Goal: Information Seeking & Learning: Learn about a topic

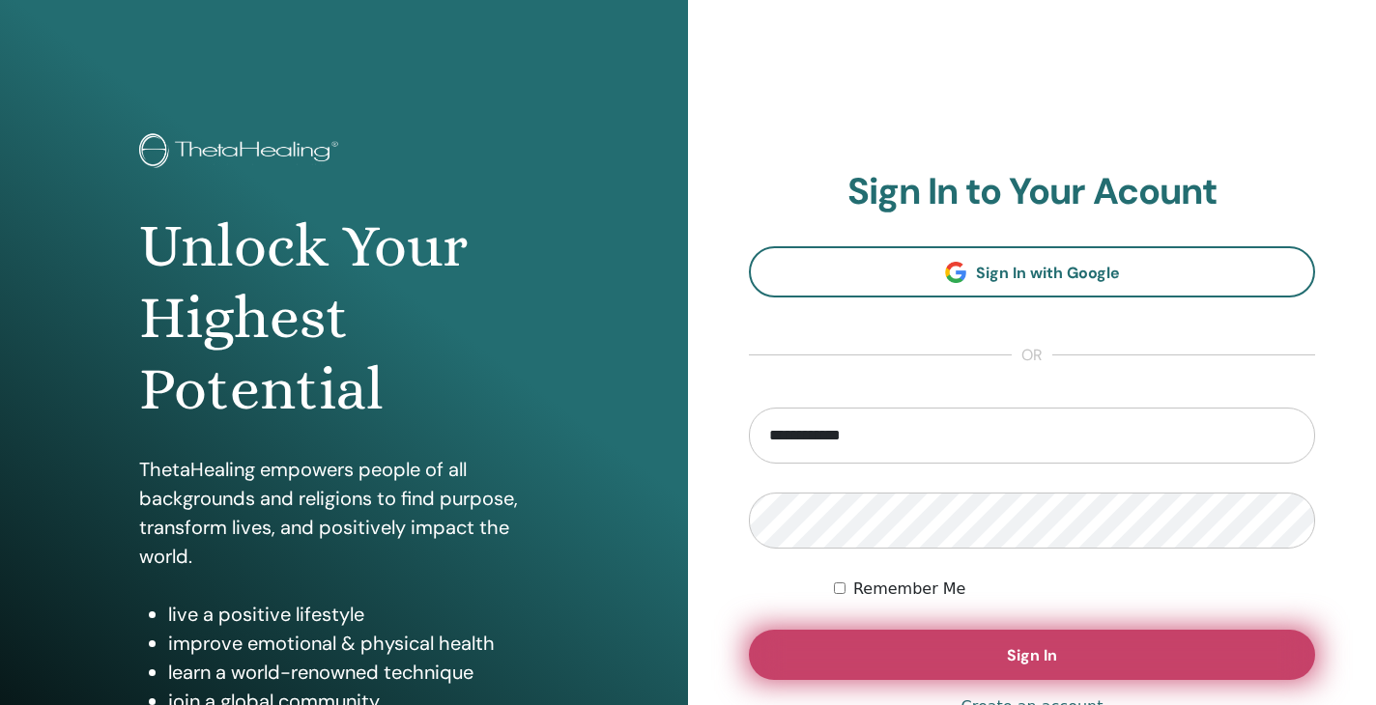
click at [918, 652] on button "Sign In" at bounding box center [1032, 655] width 566 height 50
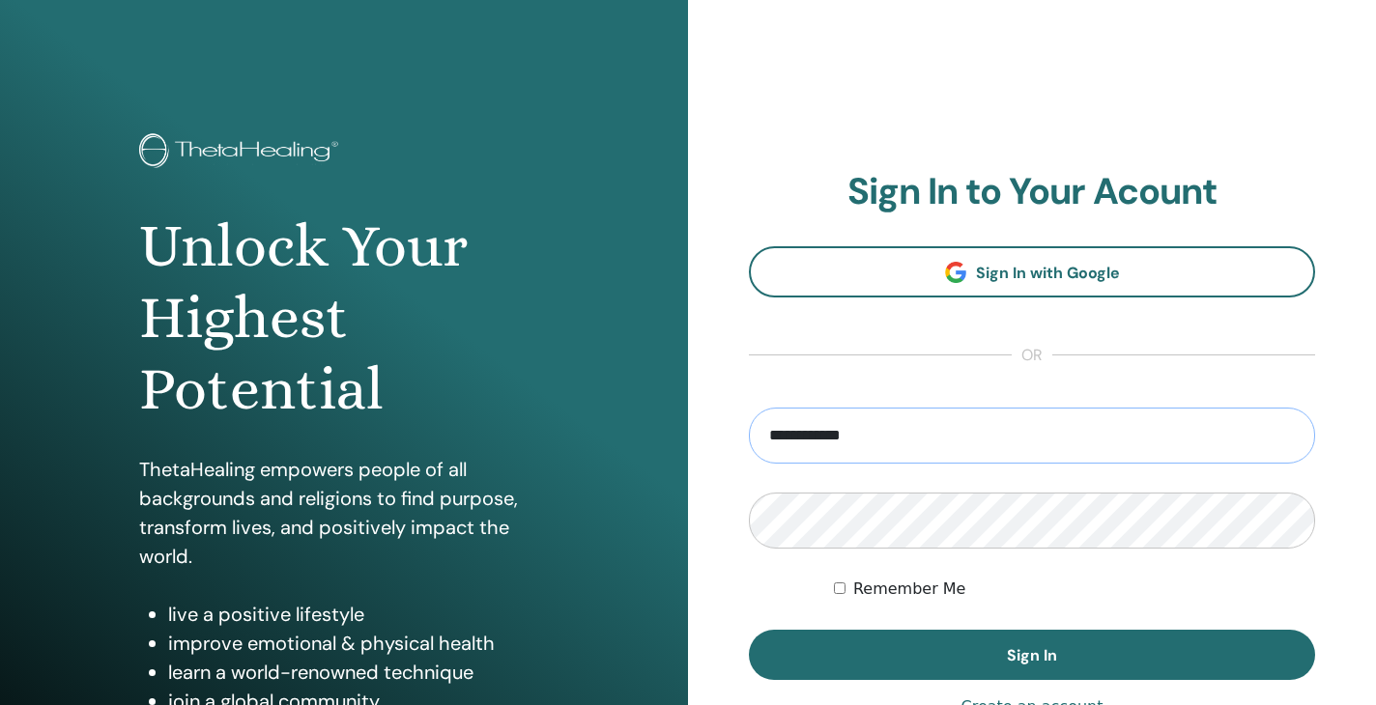
click at [991, 429] on input "**********" at bounding box center [1032, 436] width 566 height 56
click at [1292, 437] on input "**********" at bounding box center [1032, 436] width 566 height 56
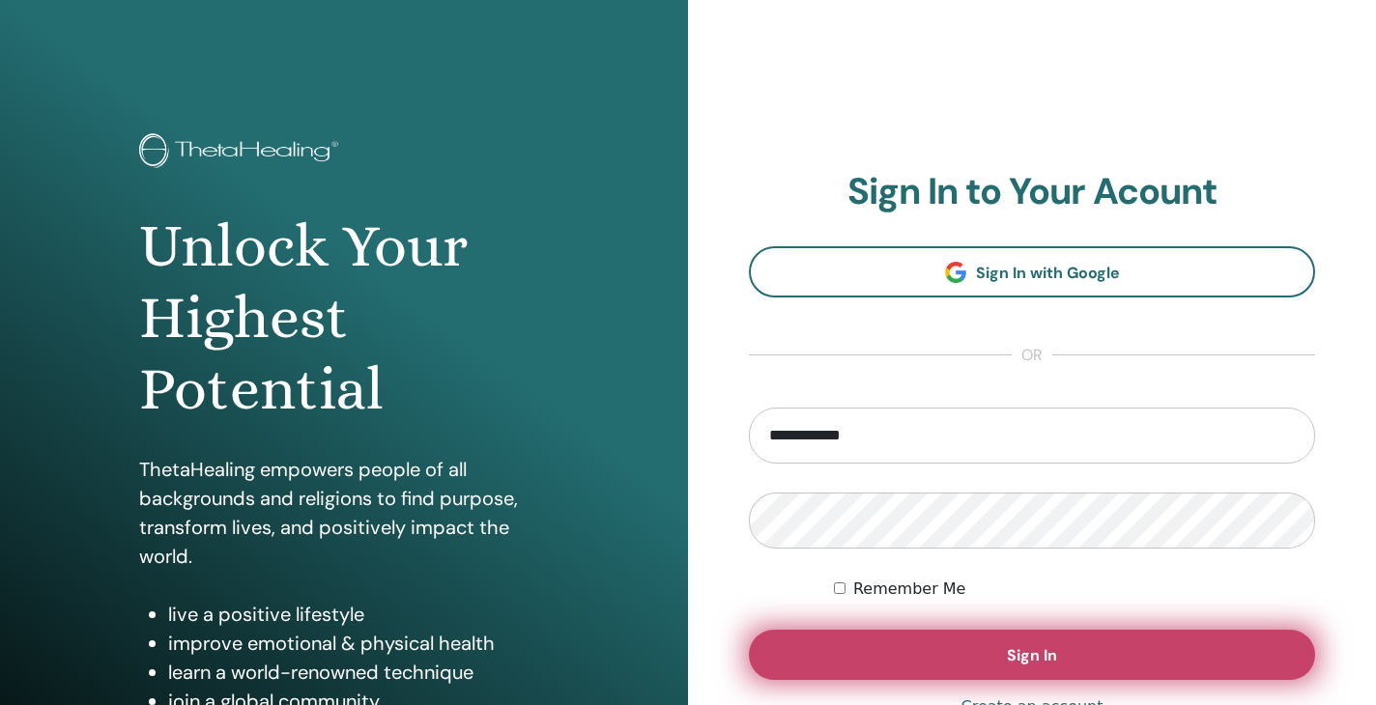
click at [1114, 651] on button "Sign In" at bounding box center [1032, 655] width 566 height 50
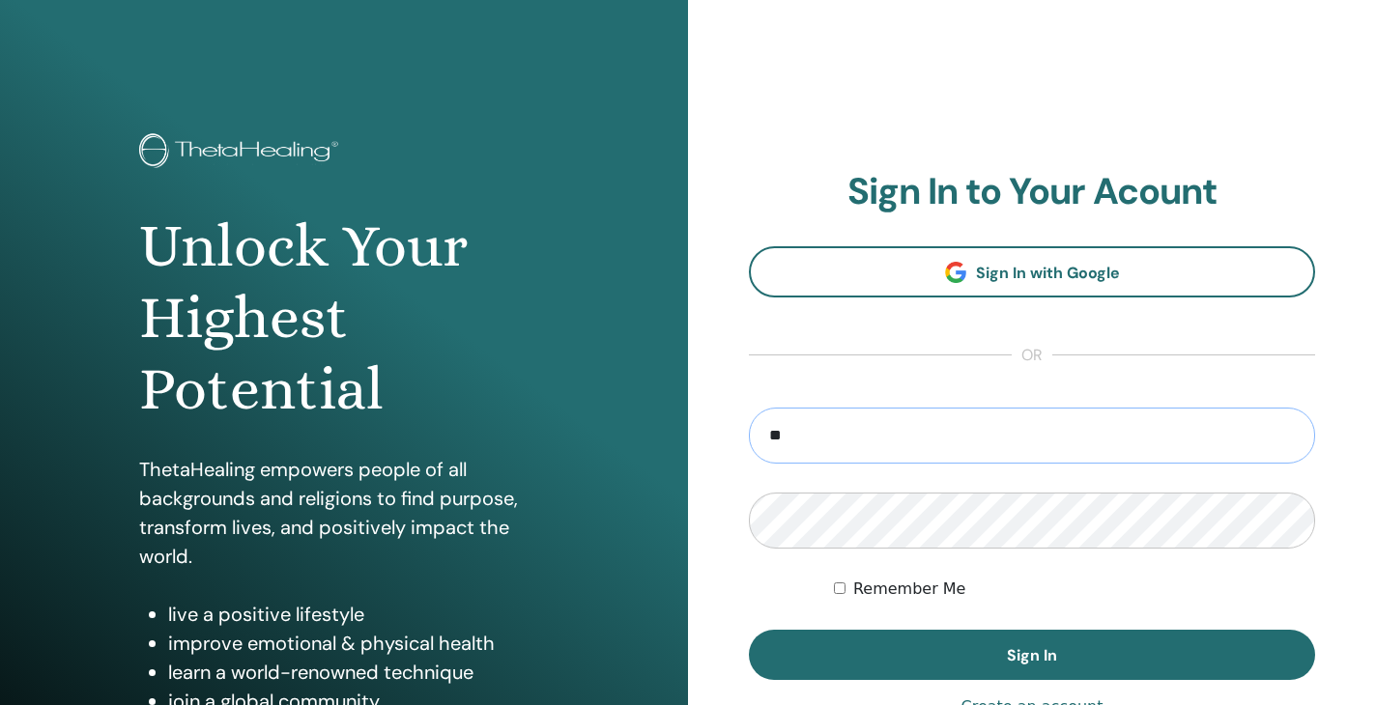
type input "*"
click at [1041, 426] on input "**********" at bounding box center [1032, 436] width 566 height 56
click at [1288, 426] on input "**********" at bounding box center [1032, 436] width 566 height 56
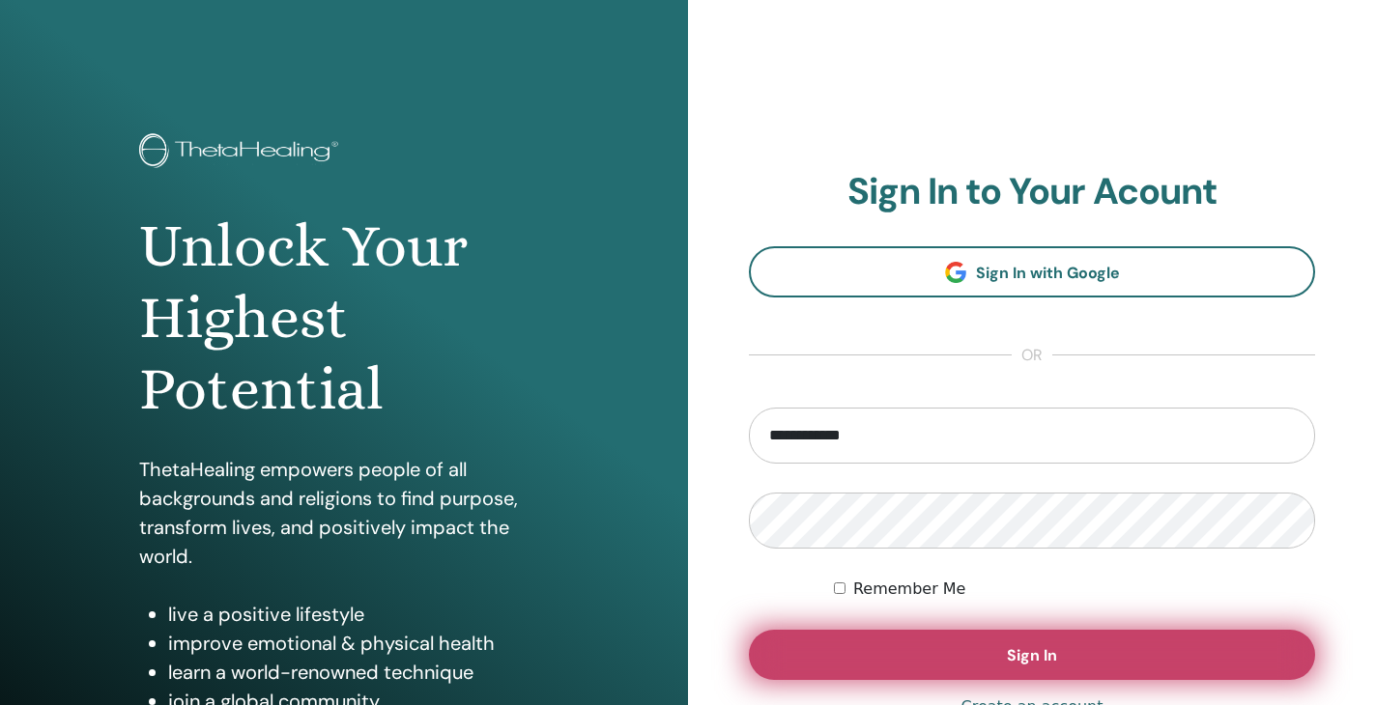
click at [1090, 652] on button "Sign In" at bounding box center [1032, 655] width 566 height 50
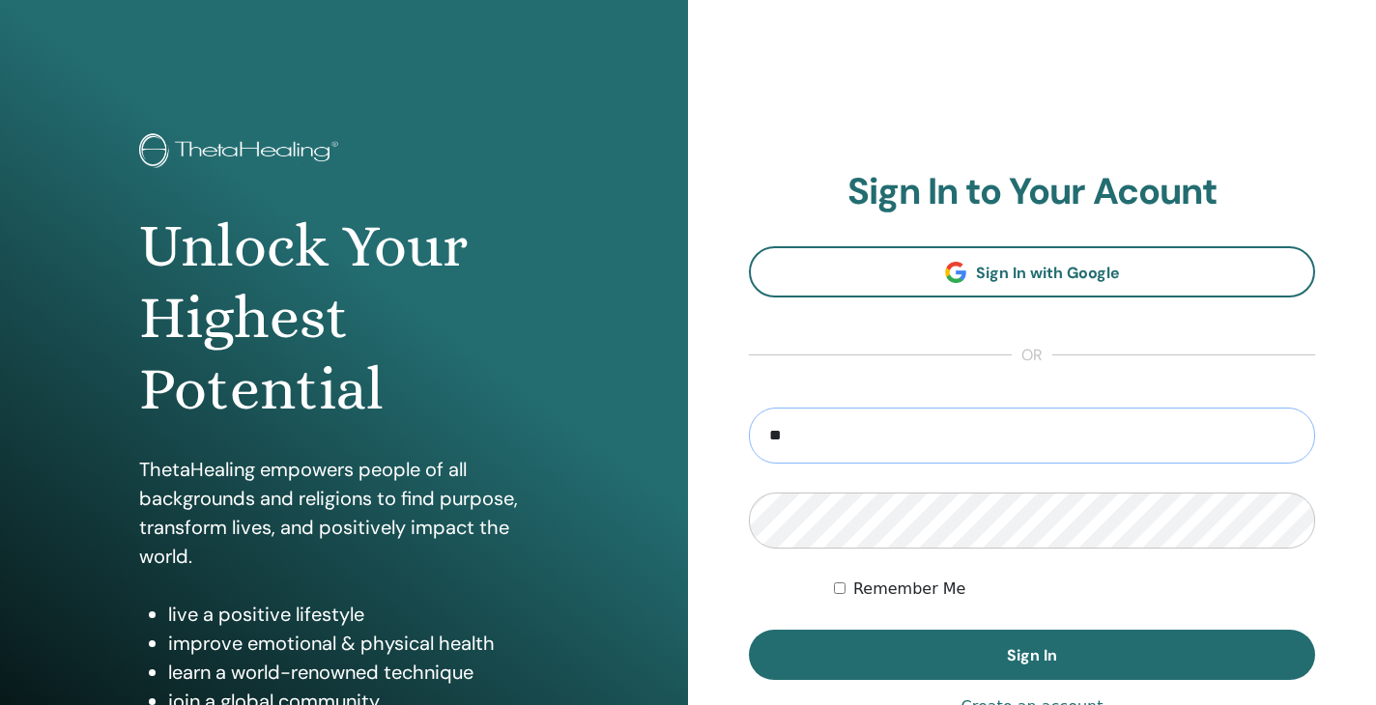
type input "*"
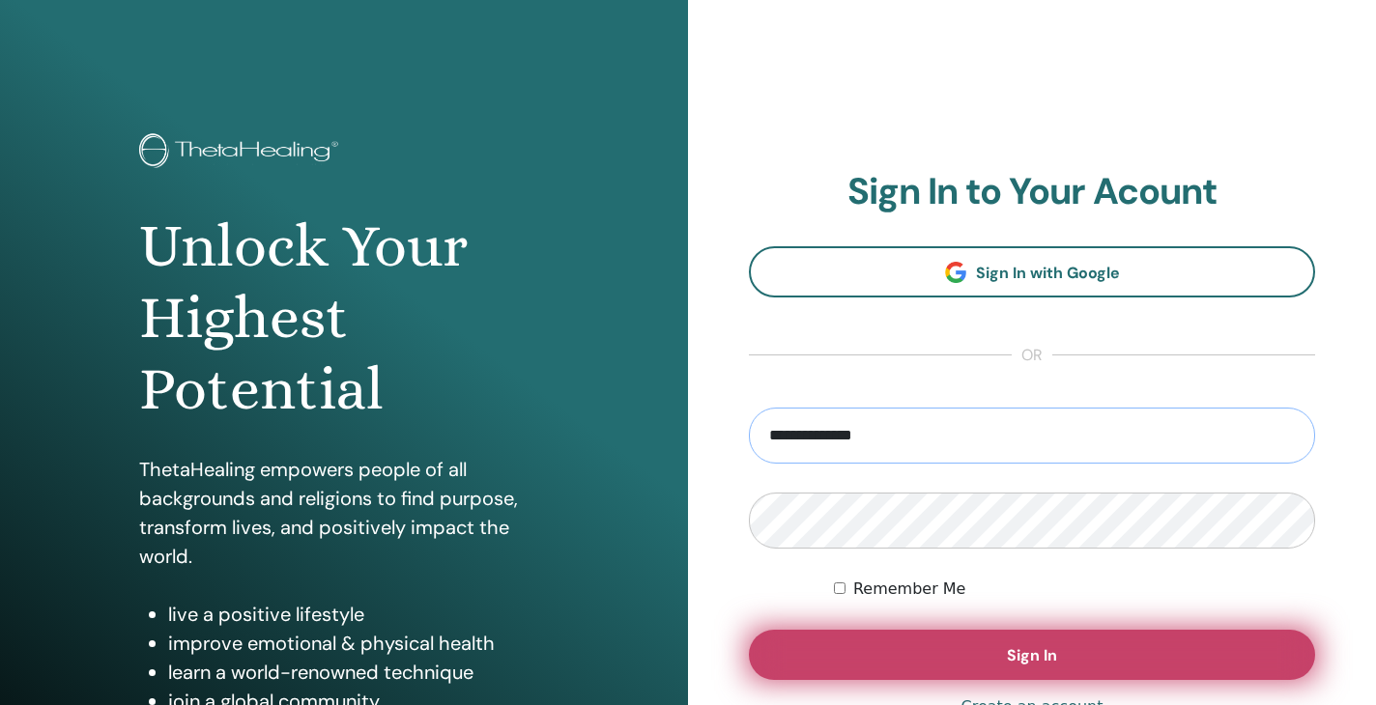
type input "**********"
click at [1048, 655] on span "Sign In" at bounding box center [1032, 656] width 50 height 20
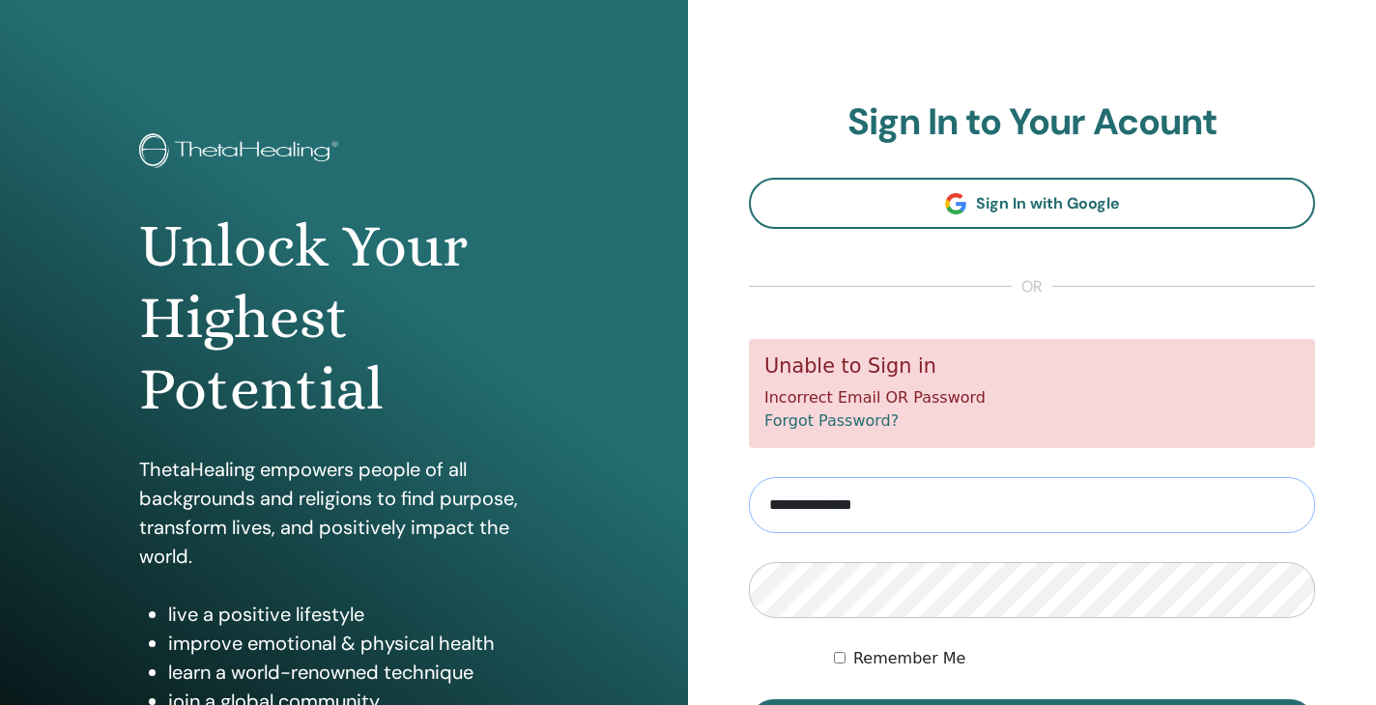
click at [906, 513] on input "**********" at bounding box center [1032, 505] width 566 height 56
type input "*"
click at [905, 510] on input "email" at bounding box center [1032, 505] width 566 height 56
click at [886, 503] on input "**********" at bounding box center [1032, 505] width 566 height 56
type input "*"
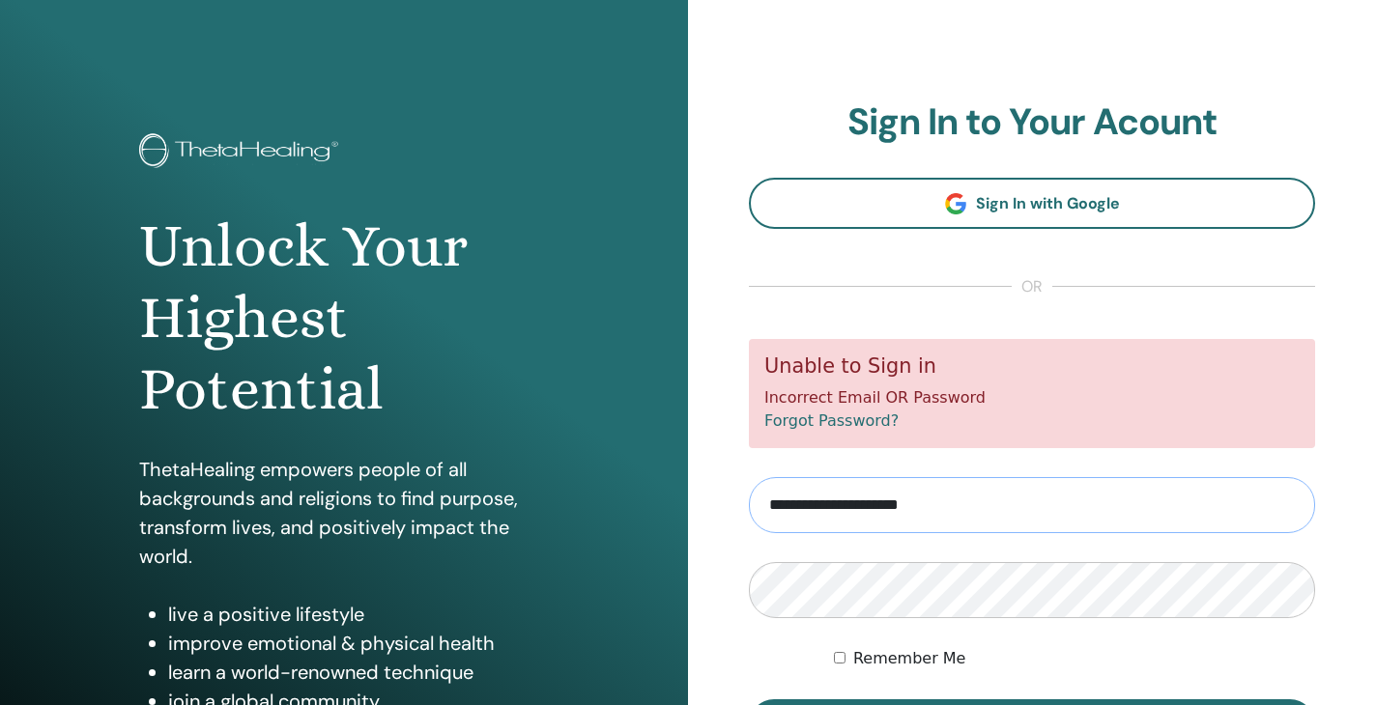
type input "**********"
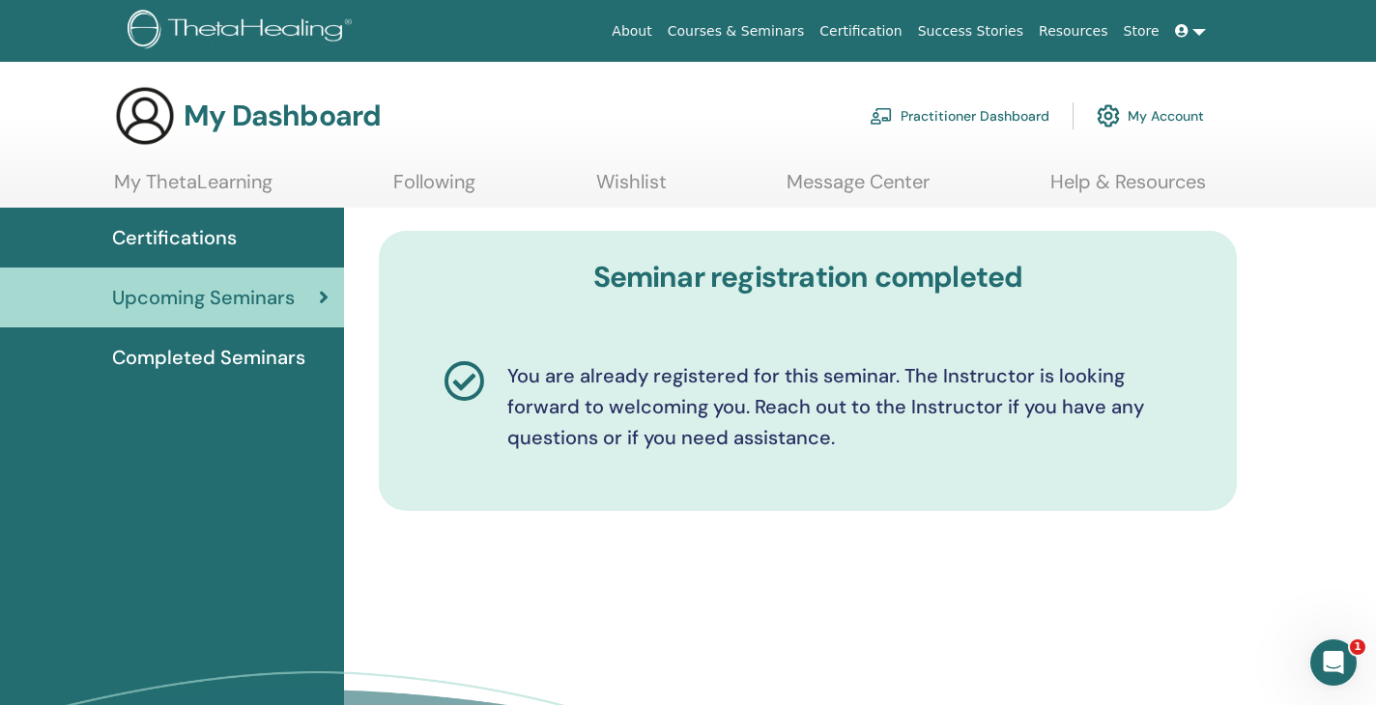
click at [189, 242] on span "Certifications" at bounding box center [174, 237] width 125 height 29
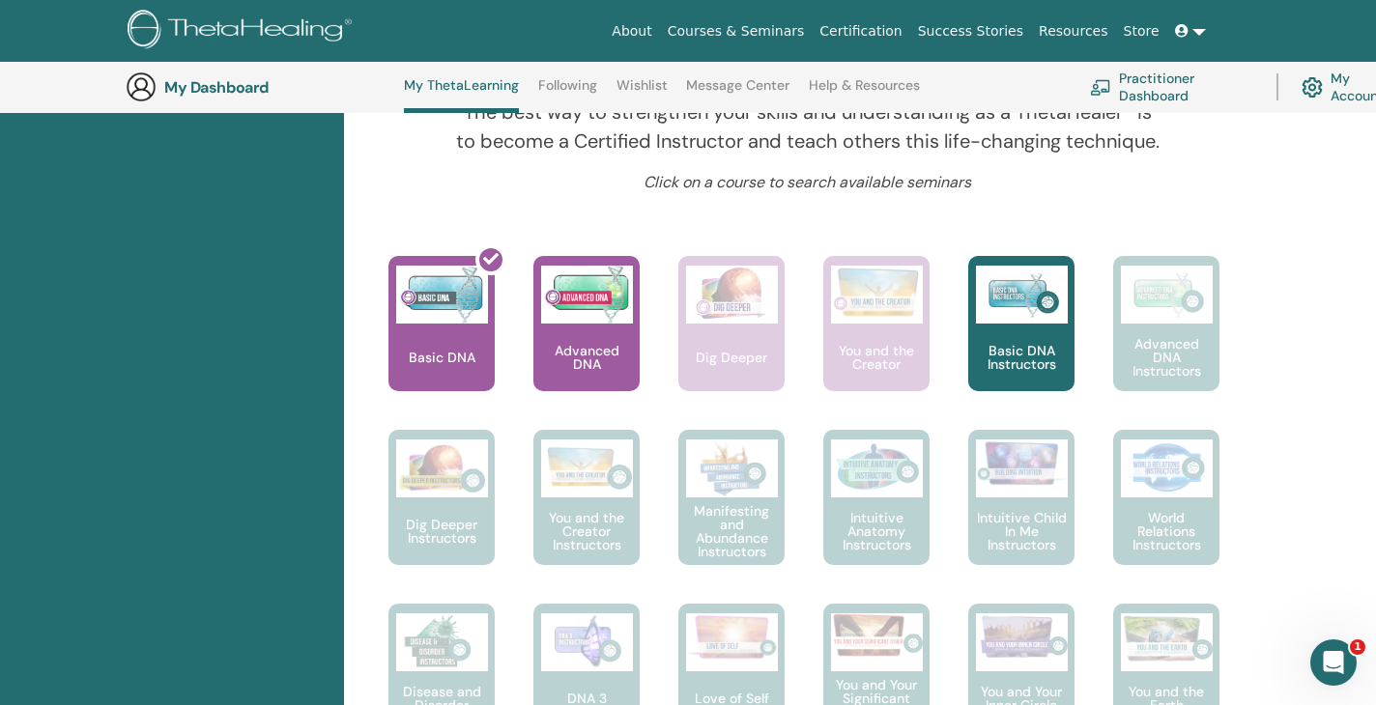
scroll to position [721, 0]
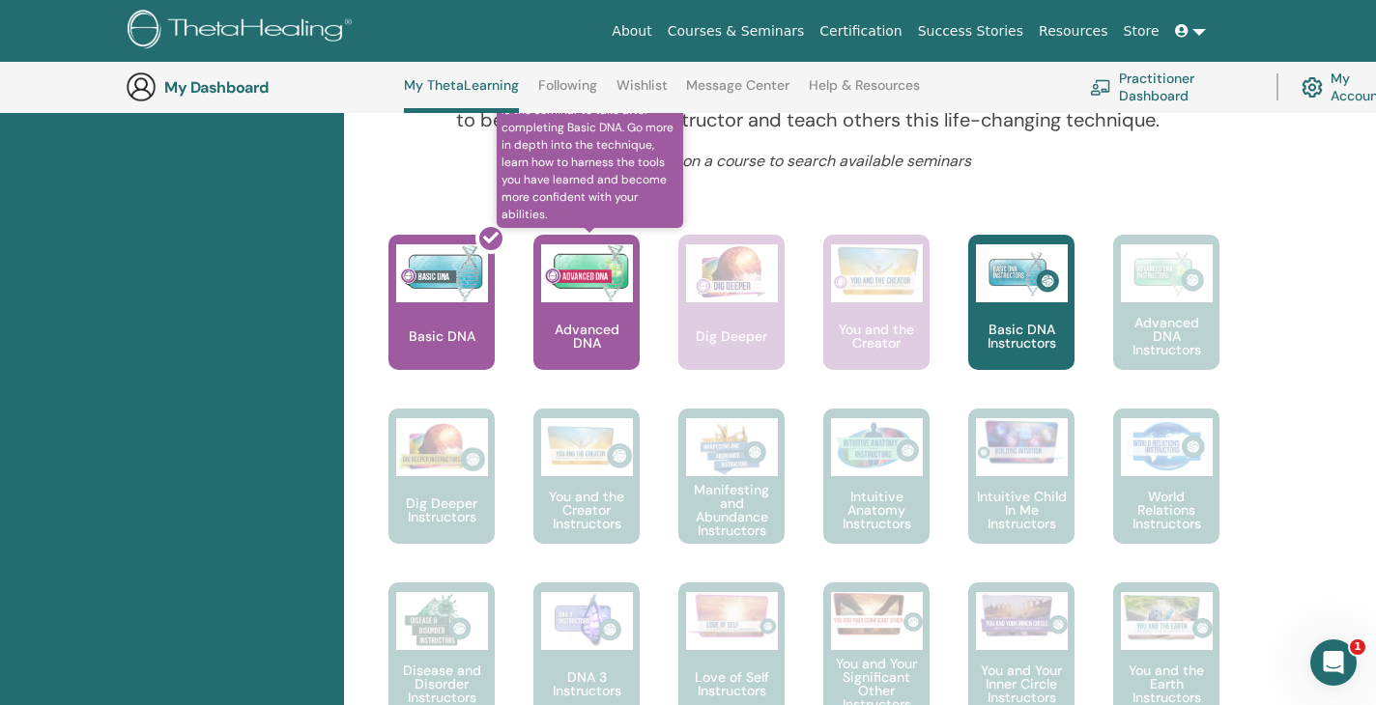
click at [589, 289] on img at bounding box center [587, 273] width 92 height 58
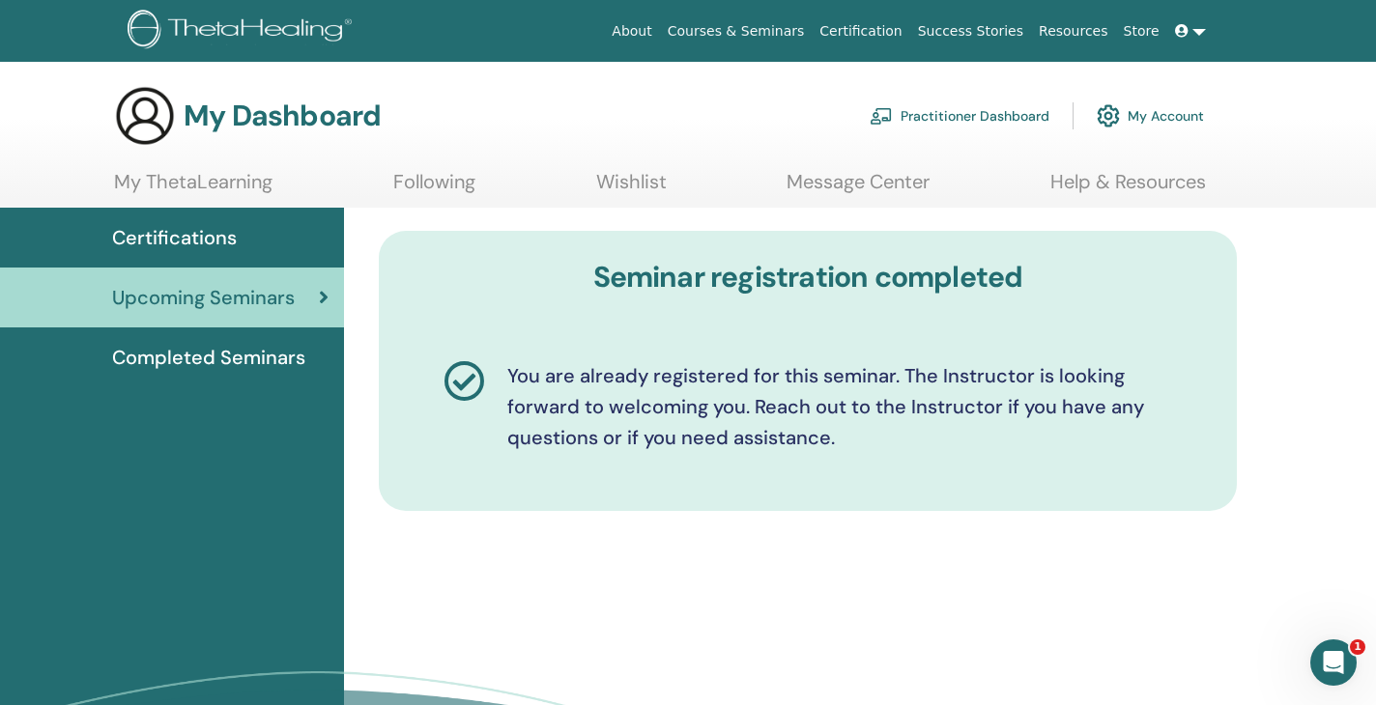
click at [210, 186] on link "My ThetaLearning" at bounding box center [193, 189] width 158 height 38
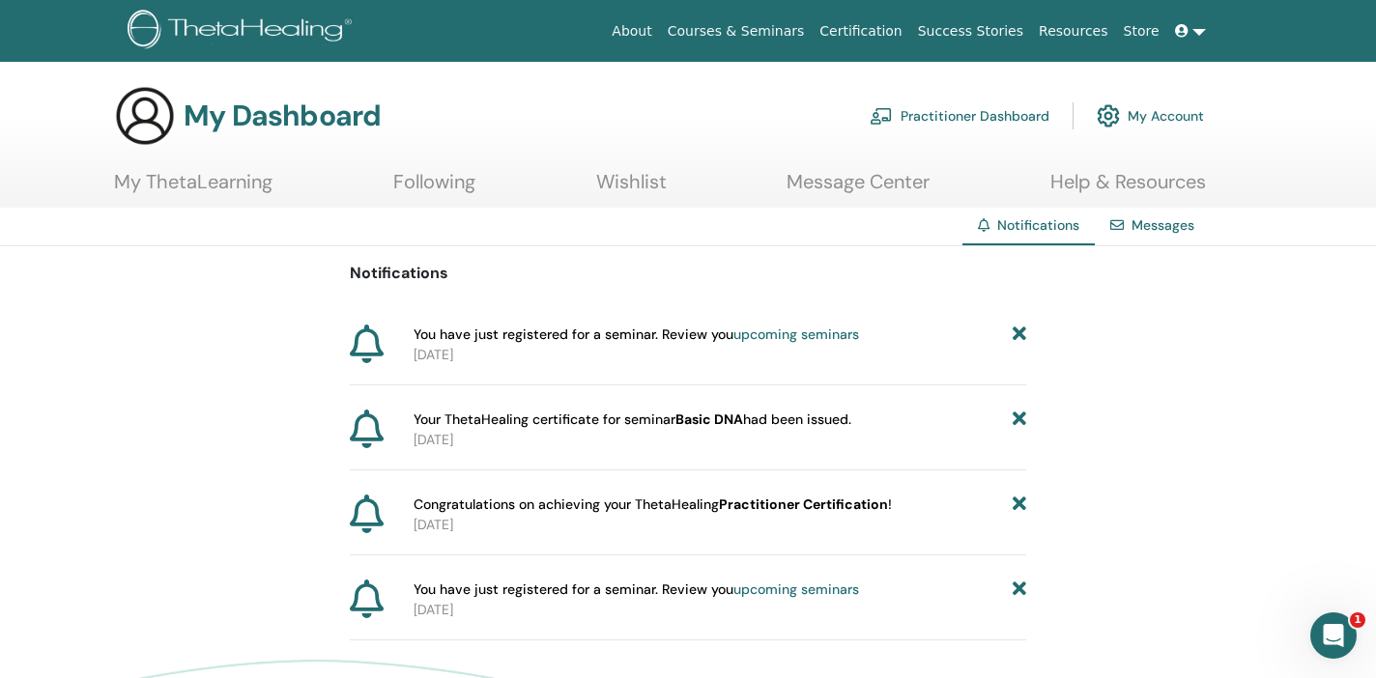
click at [818, 338] on link "upcoming seminars" at bounding box center [796, 334] width 126 height 17
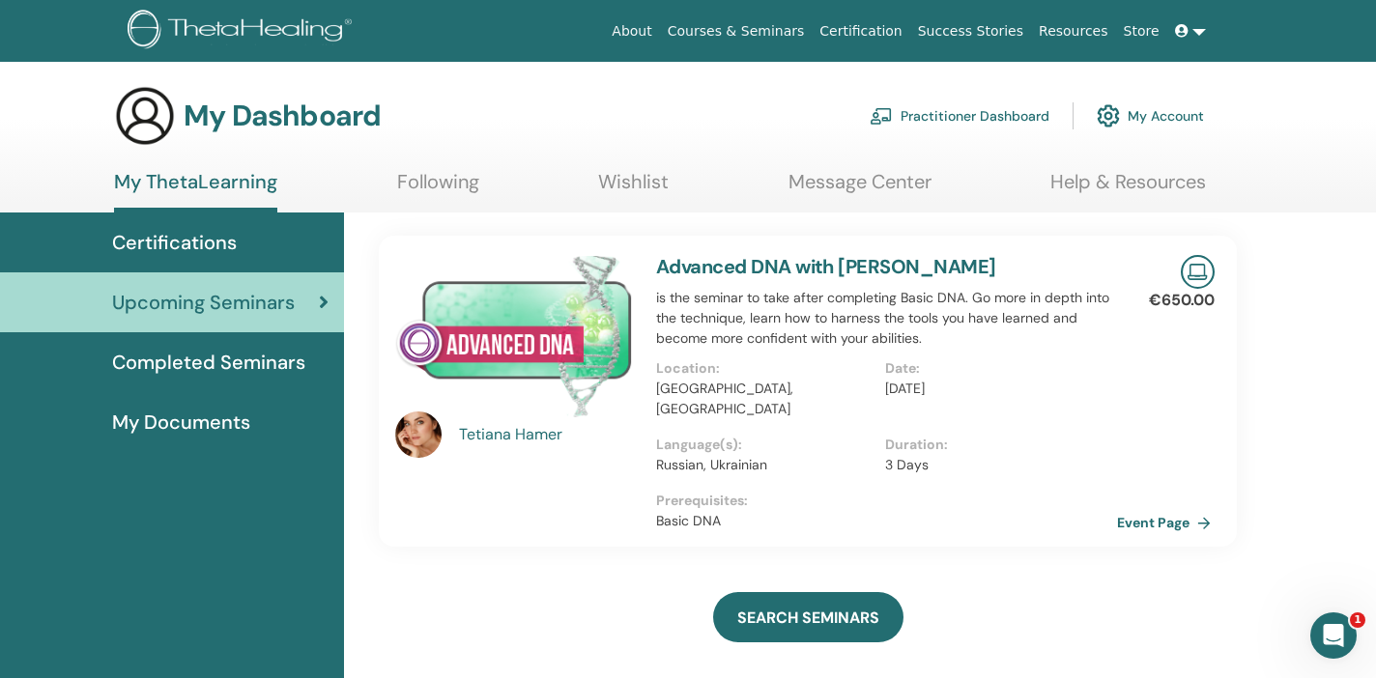
click at [1160, 508] on link "Event Page" at bounding box center [1167, 522] width 101 height 29
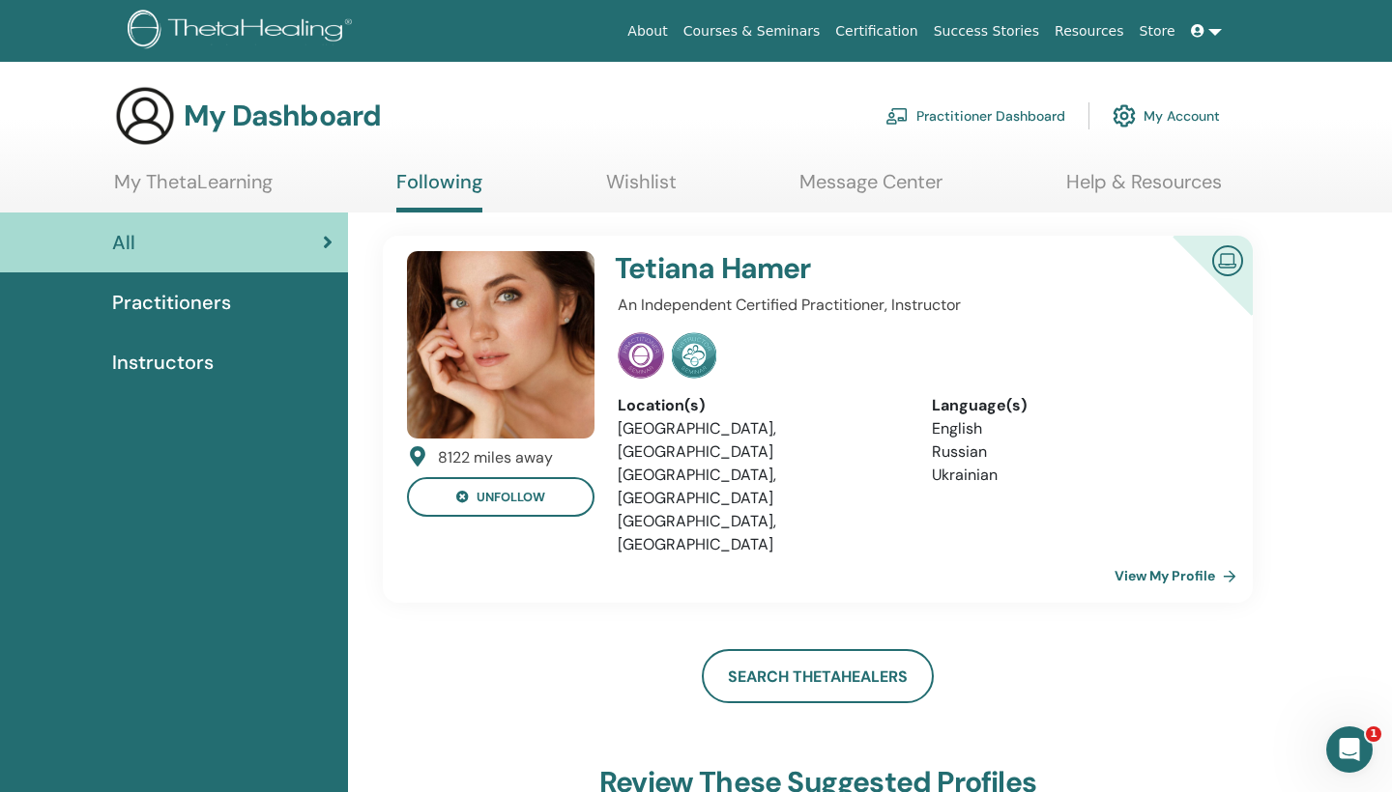
click at [1101, 466] on li "Ukrainian" at bounding box center [1074, 475] width 285 height 23
click at [1157, 557] on link "View My Profile" at bounding box center [1178, 576] width 129 height 39
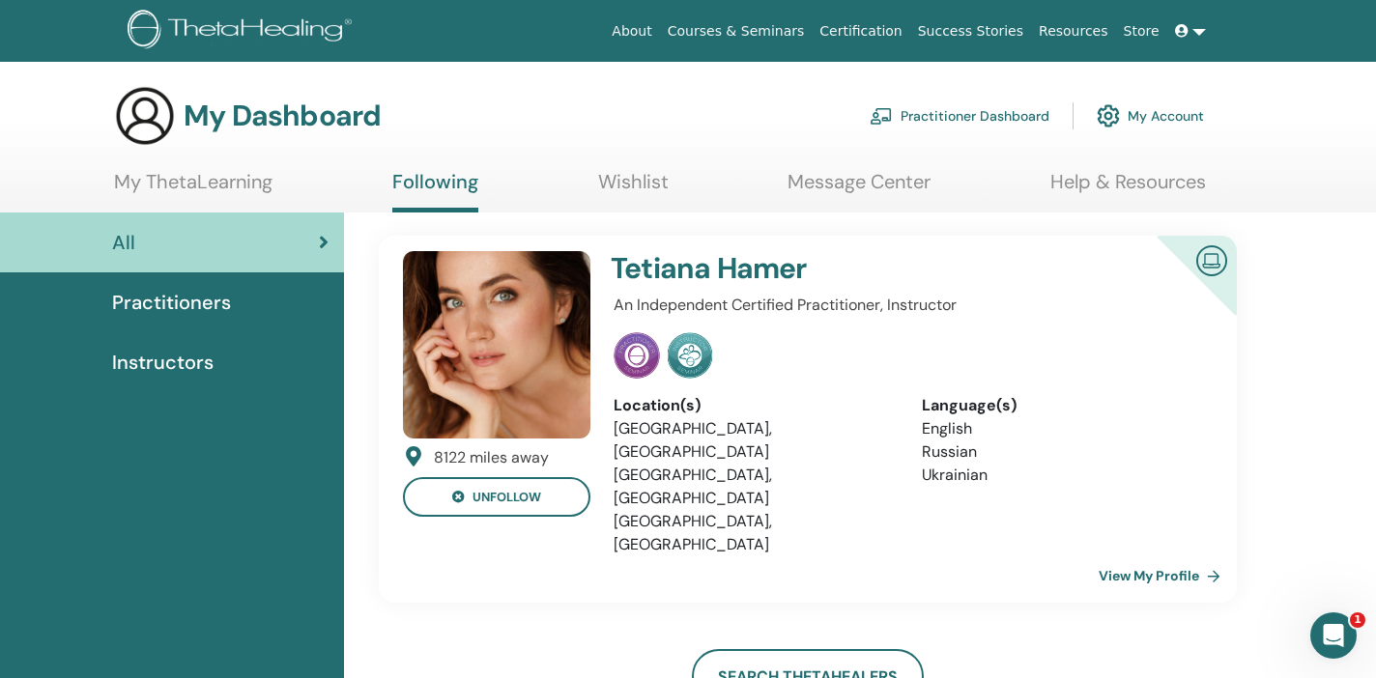
click at [220, 177] on link "My ThetaLearning" at bounding box center [193, 189] width 158 height 38
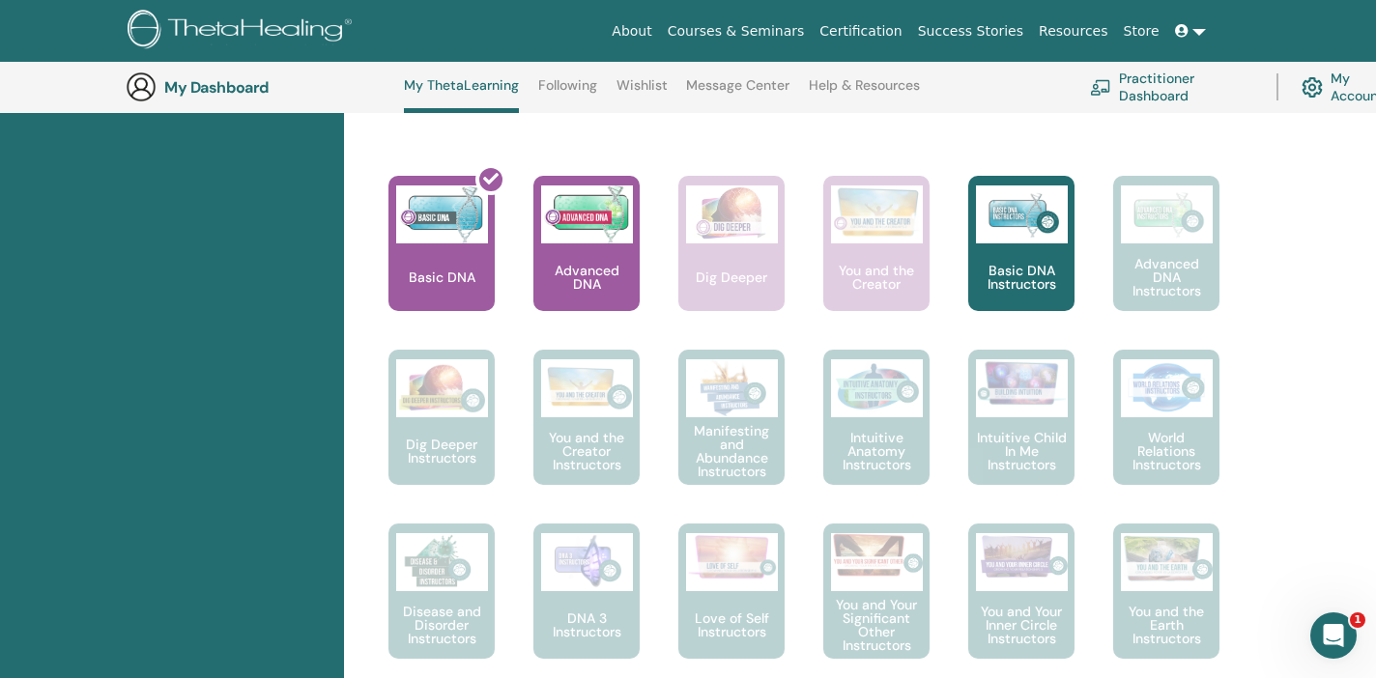
scroll to position [793, 0]
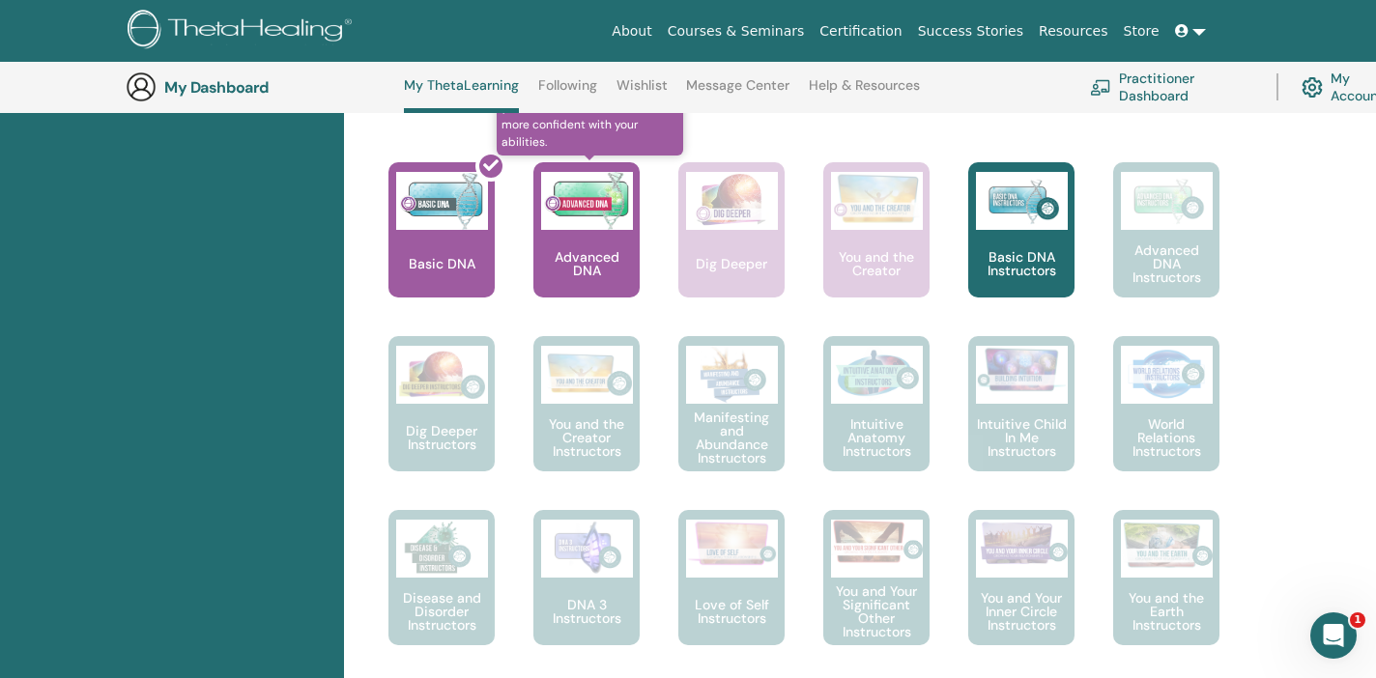
click at [601, 214] on img at bounding box center [587, 201] width 92 height 58
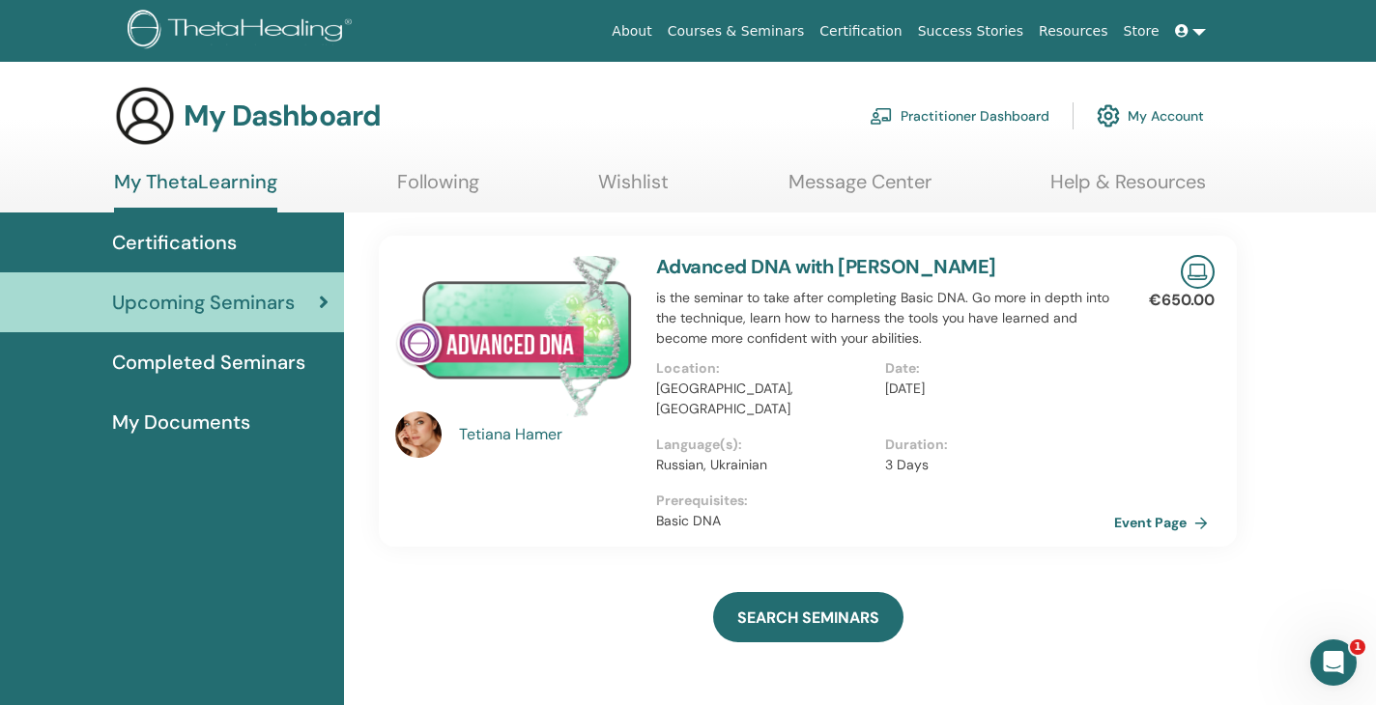
click at [1127, 588] on div "SEARCH SEMINARS" at bounding box center [808, 617] width 858 height 97
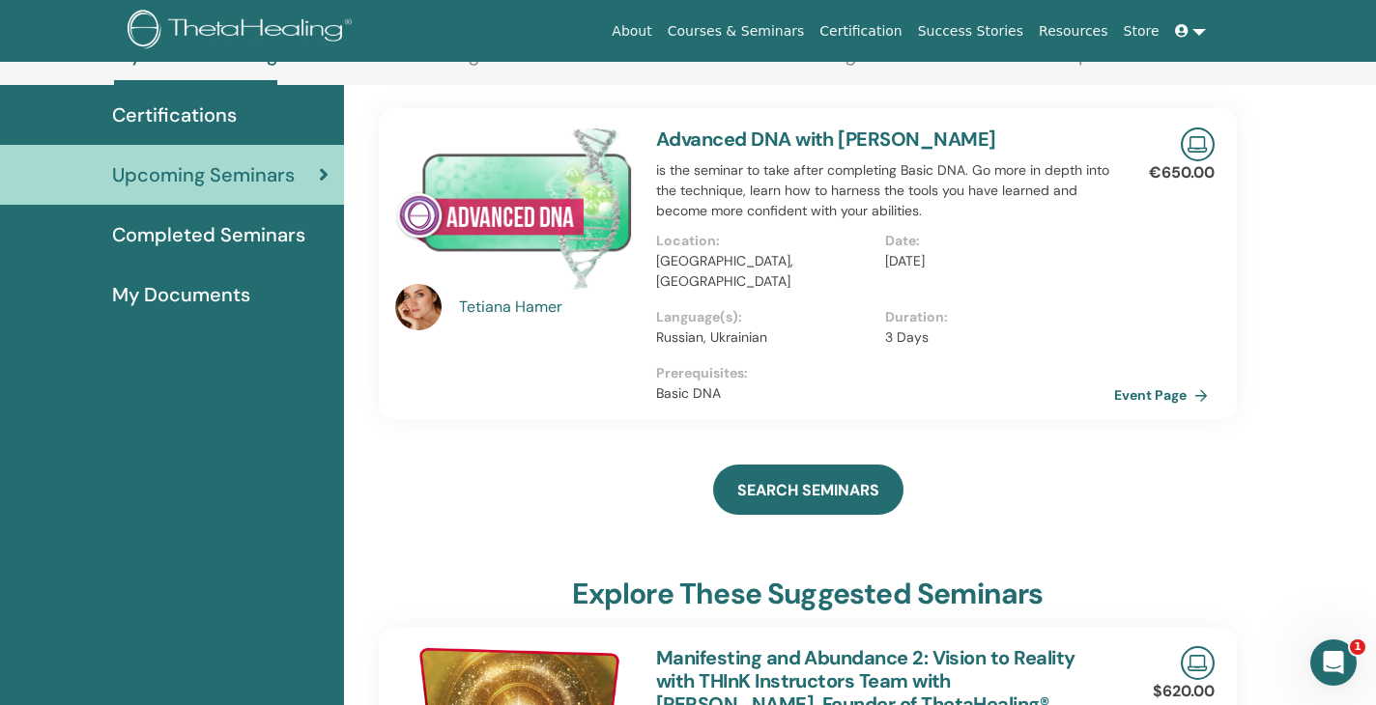
scroll to position [111, 0]
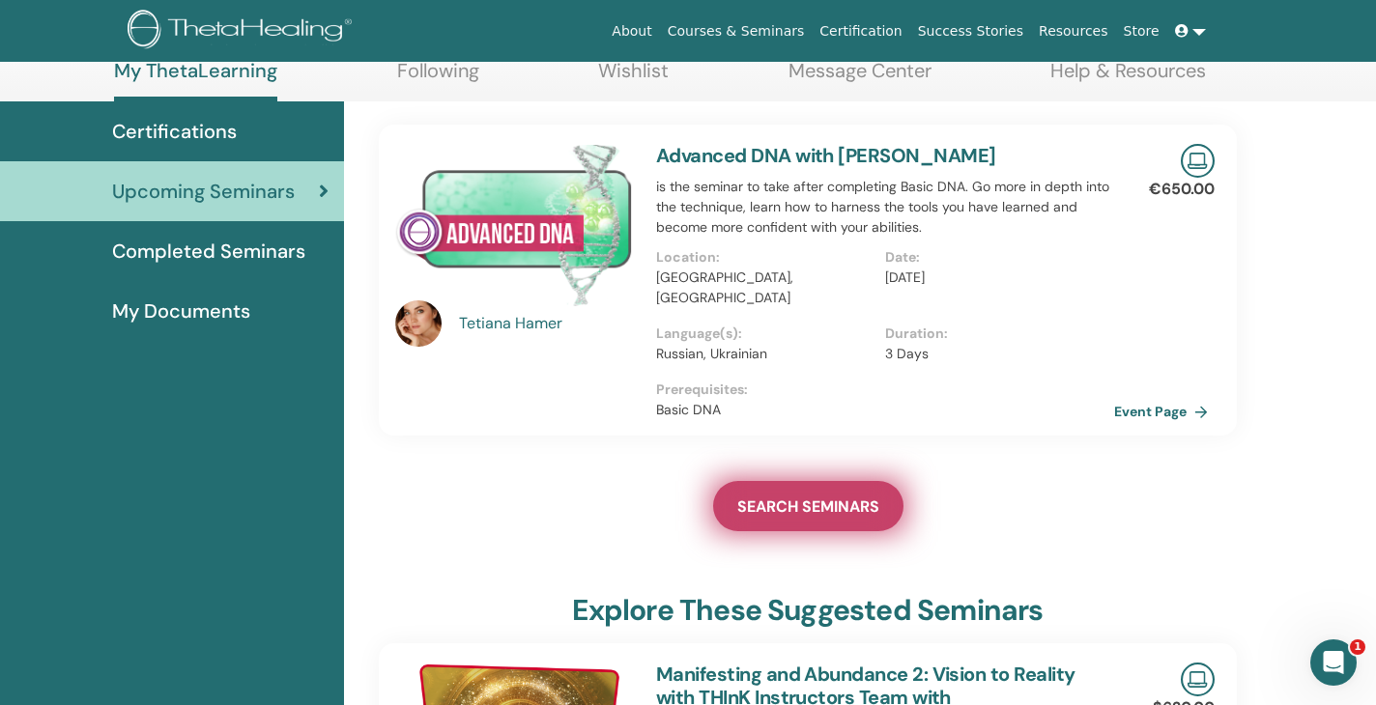
click at [767, 497] on span "SEARCH SEMINARS" at bounding box center [808, 507] width 142 height 20
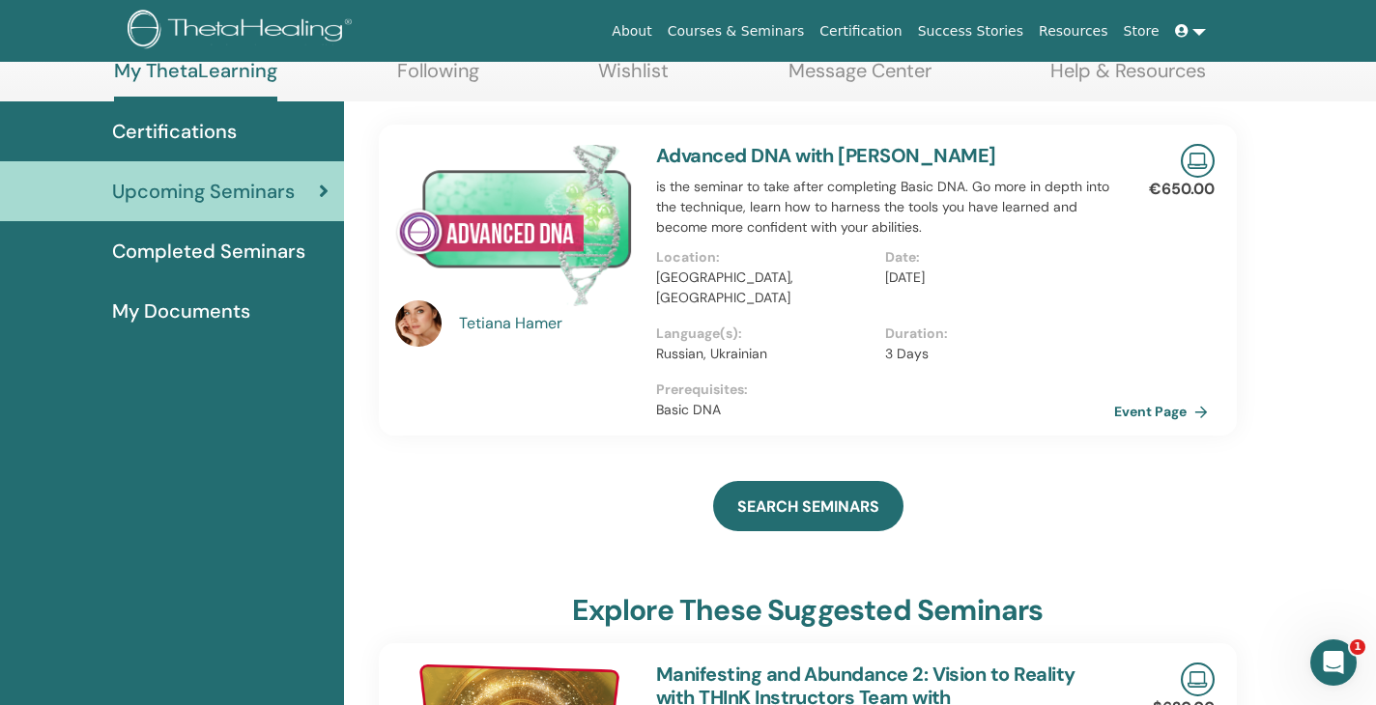
click at [1192, 32] on link at bounding box center [1190, 32] width 46 height 36
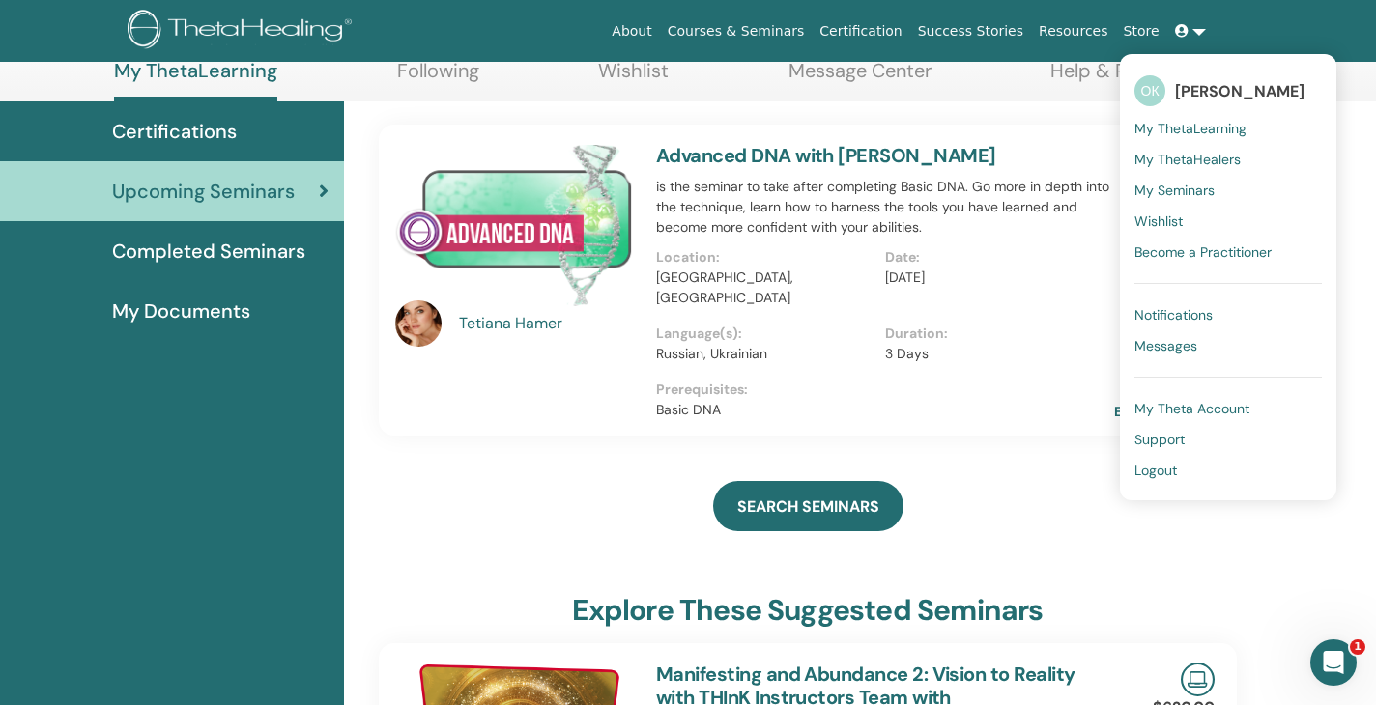
click at [1220, 159] on span "My ThetaHealers" at bounding box center [1187, 159] width 106 height 17
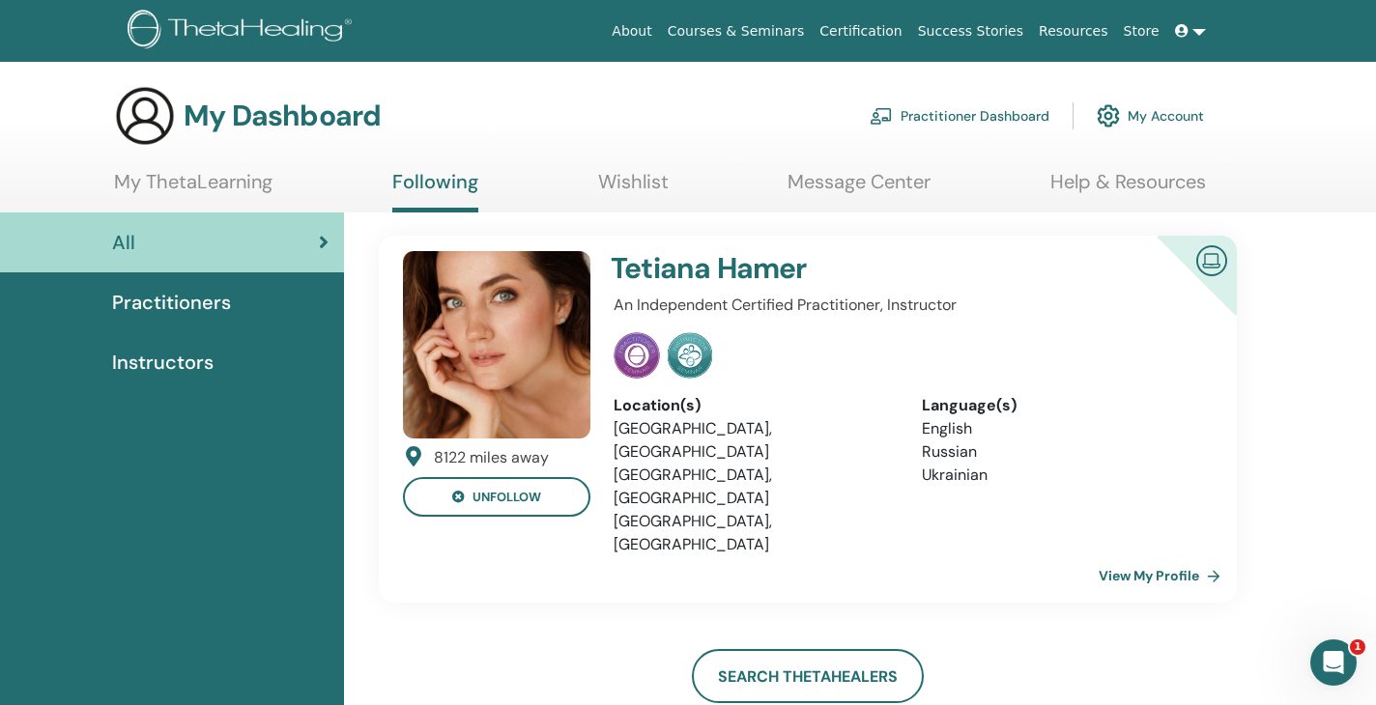
click at [1200, 30] on link at bounding box center [1190, 32] width 46 height 36
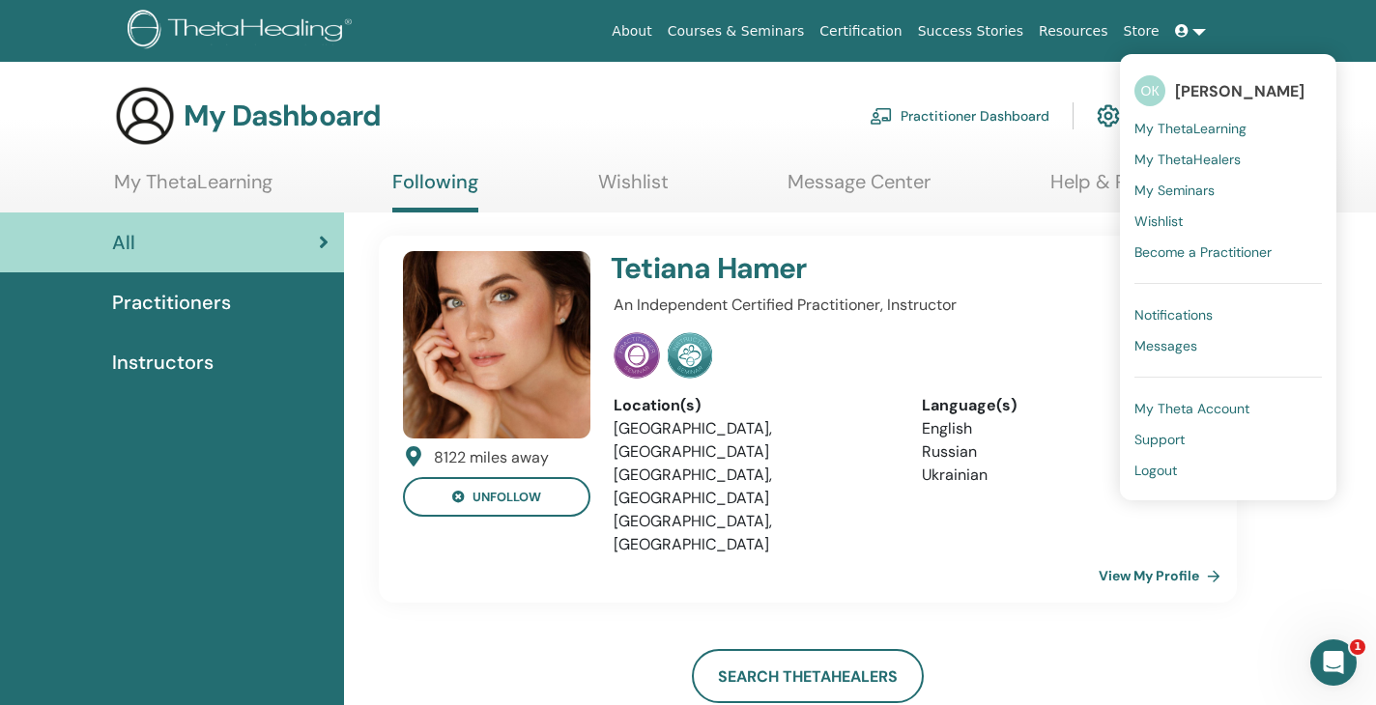
click at [1167, 161] on span "My ThetaHealers" at bounding box center [1187, 159] width 106 height 17
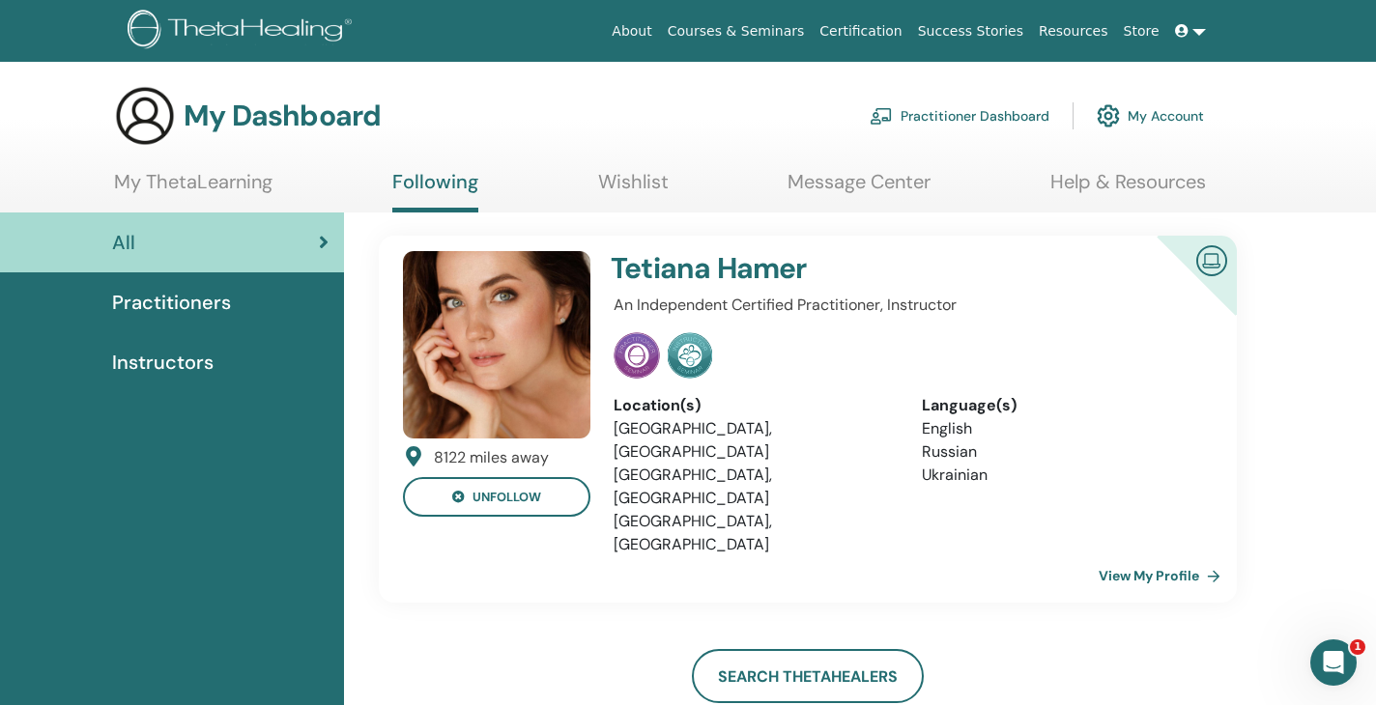
click at [1203, 23] on link at bounding box center [1190, 32] width 46 height 36
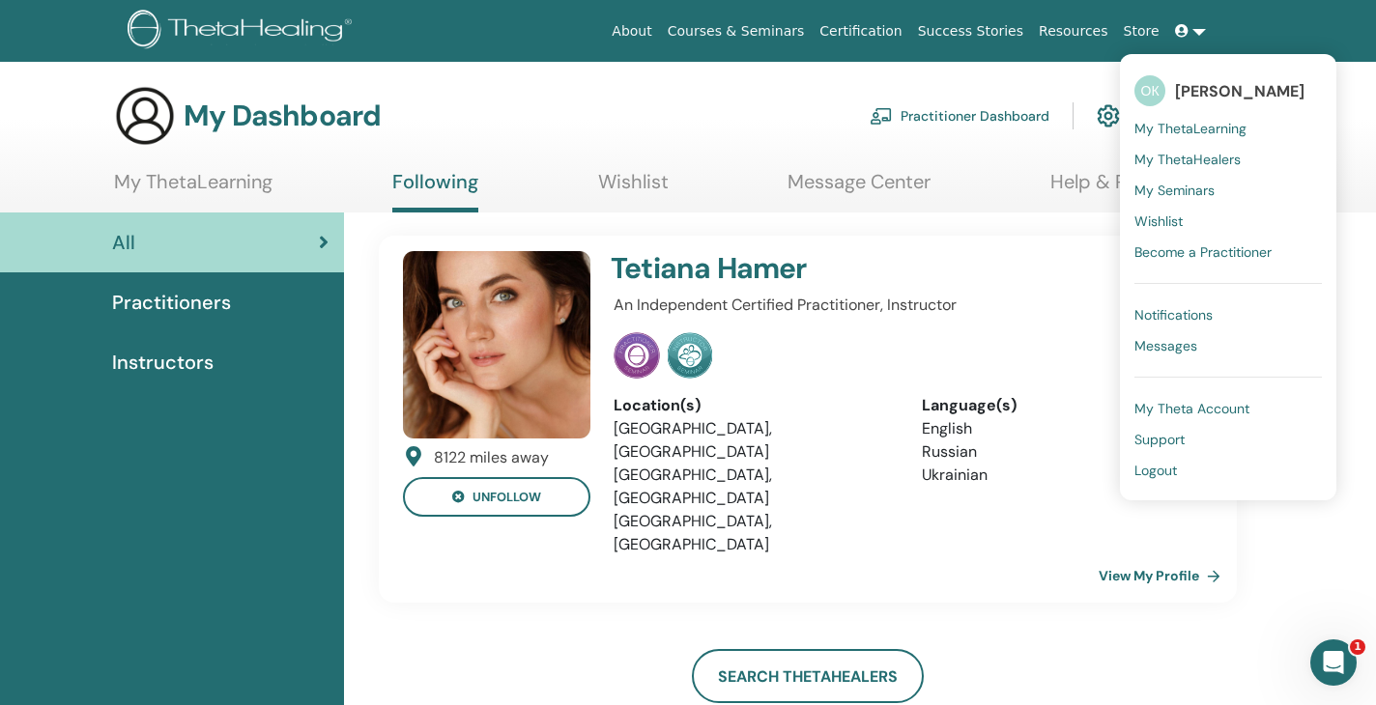
click at [1185, 184] on span "My Seminars" at bounding box center [1174, 190] width 80 height 17
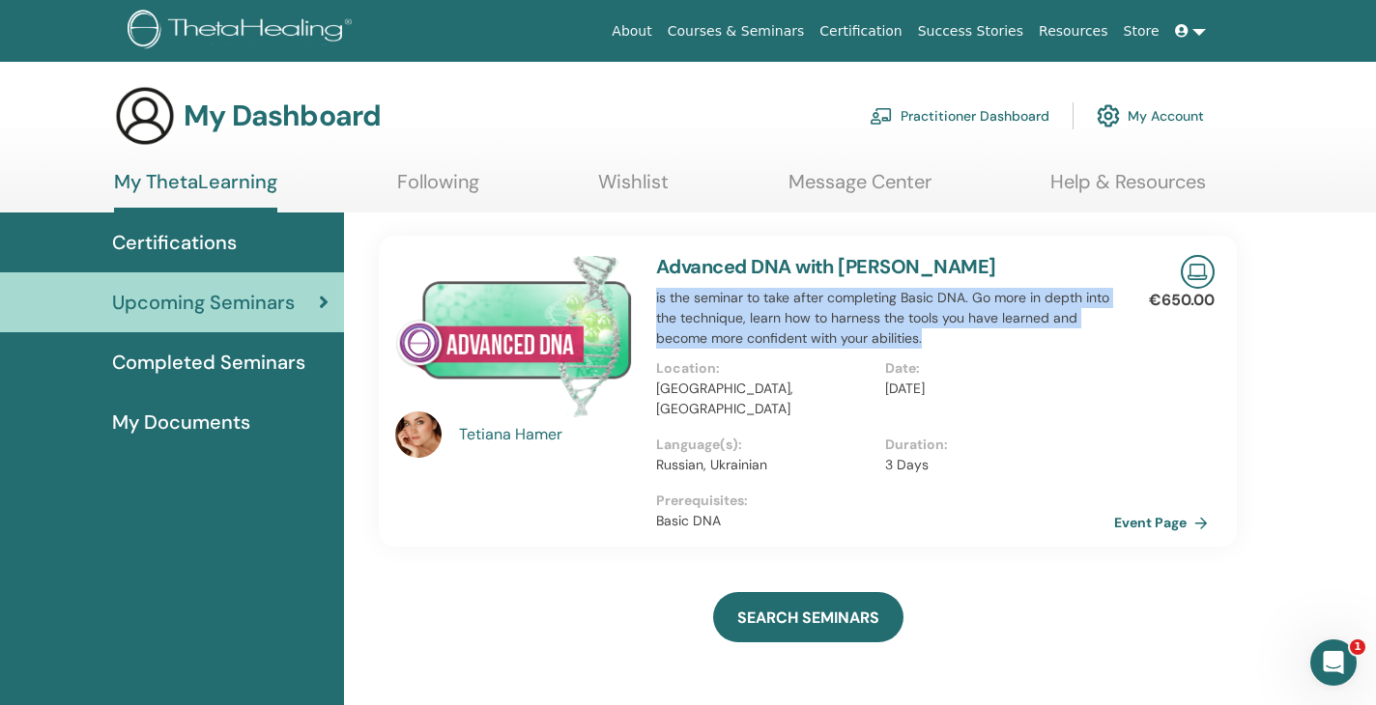
drag, startPoint x: 653, startPoint y: 298, endPoint x: 1011, endPoint y: 344, distance: 360.5
click at [1011, 344] on div "Advanced DNA with Tetiana Hamer is the seminar to take after completing Basic D…" at bounding box center [885, 391] width 481 height 311
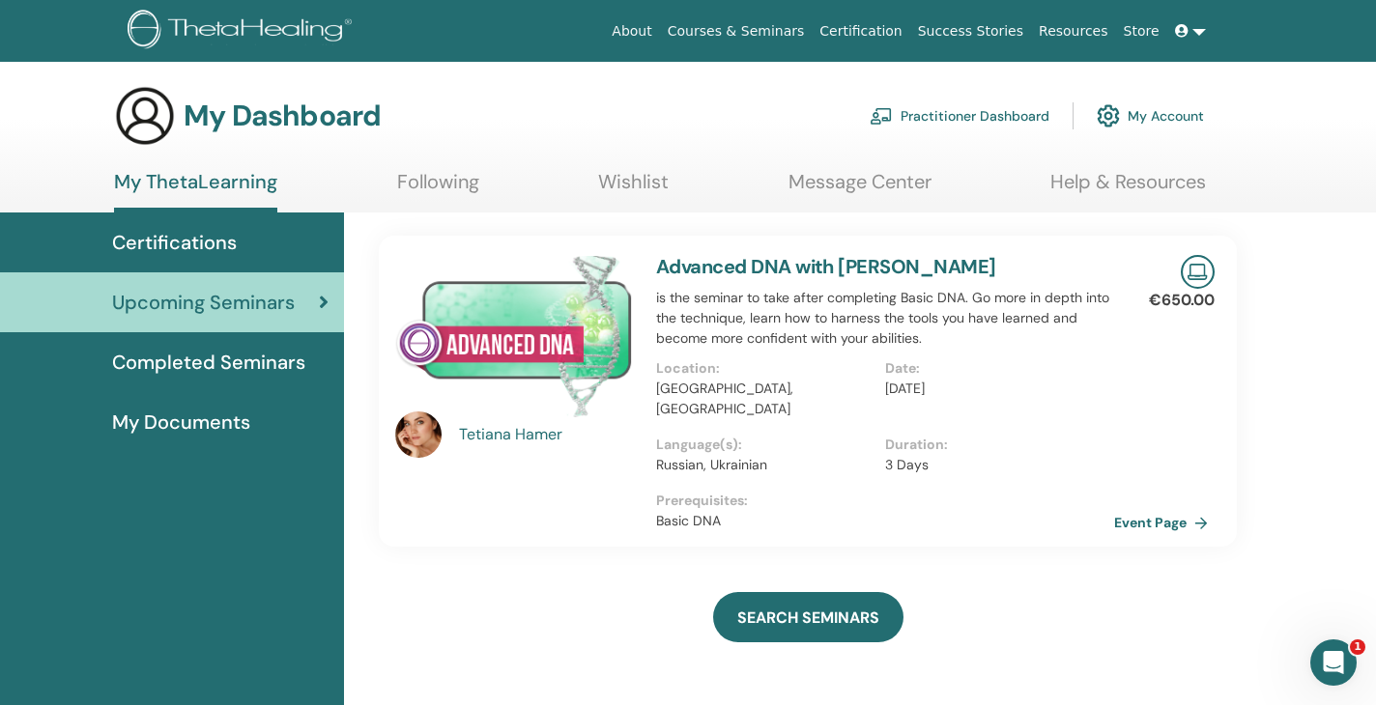
click at [984, 309] on p "is the seminar to take after completing Basic DNA. Go more in depth into the te…" at bounding box center [885, 318] width 458 height 61
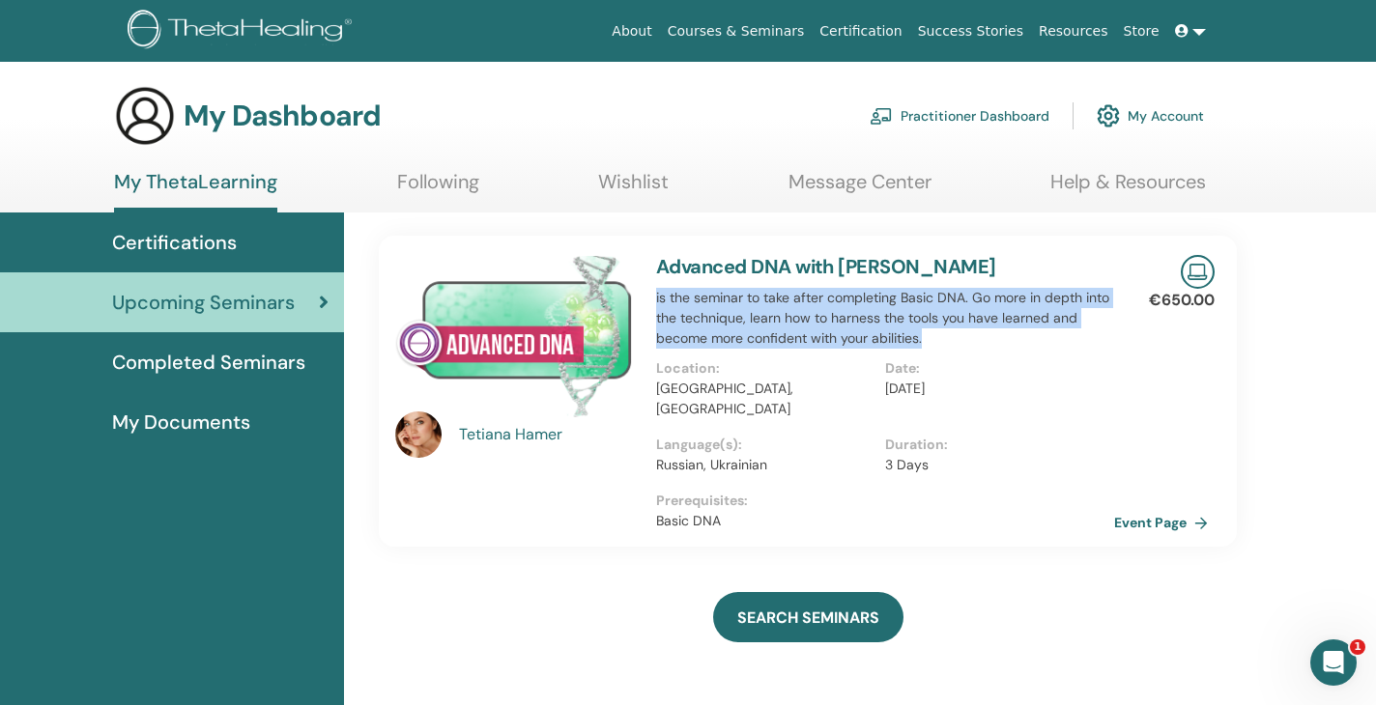
drag, startPoint x: 936, startPoint y: 339, endPoint x: 655, endPoint y: 291, distance: 285.3
click at [655, 291] on div "Advanced DNA with Tetiana Hamer is the seminar to take after completing Basic D…" at bounding box center [885, 391] width 481 height 311
click at [671, 304] on p "is the seminar to take after completing Basic DNA. Go more in depth into the te…" at bounding box center [885, 318] width 458 height 61
drag, startPoint x: 656, startPoint y: 302, endPoint x: 937, endPoint y: 337, distance: 283.4
click at [937, 337] on p "is the seminar to take after completing Basic DNA. Go more in depth into the te…" at bounding box center [885, 318] width 458 height 61
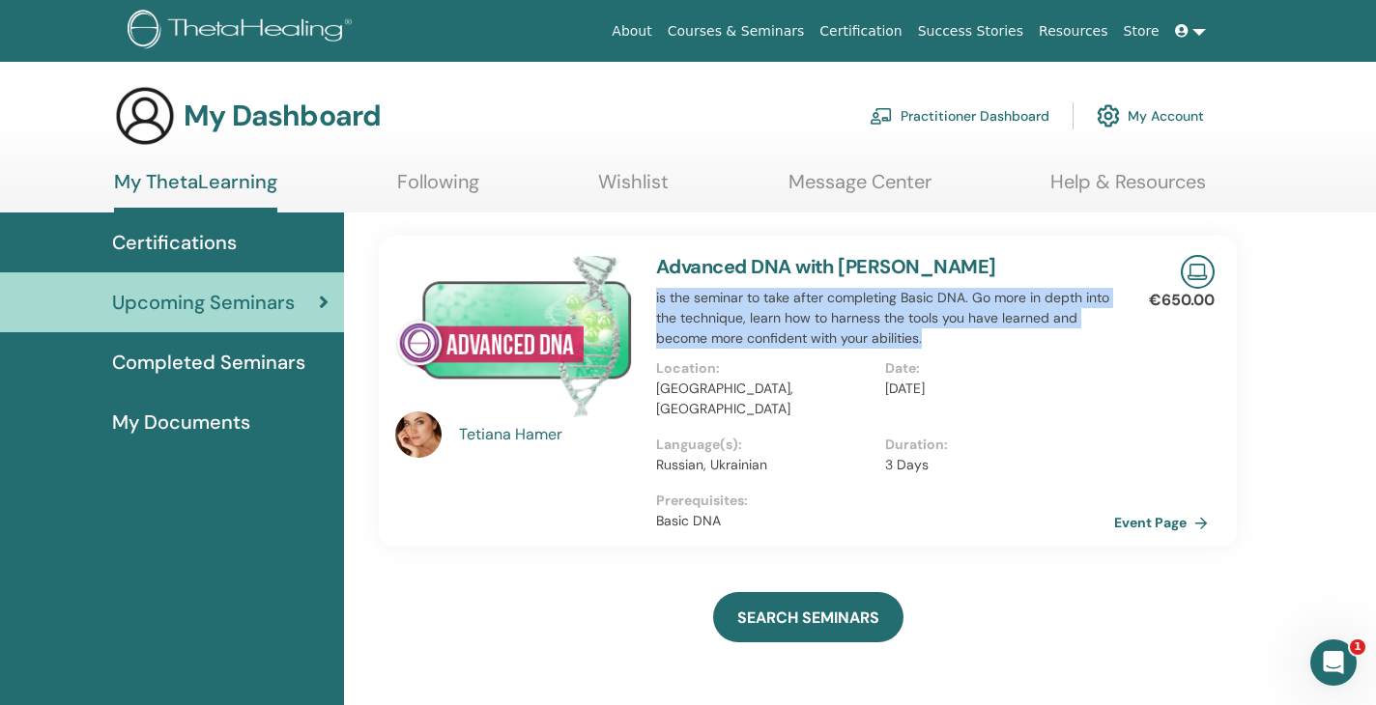
click at [908, 322] on p "is the seminar to take after completing Basic DNA. Go more in depth into the te…" at bounding box center [885, 318] width 458 height 61
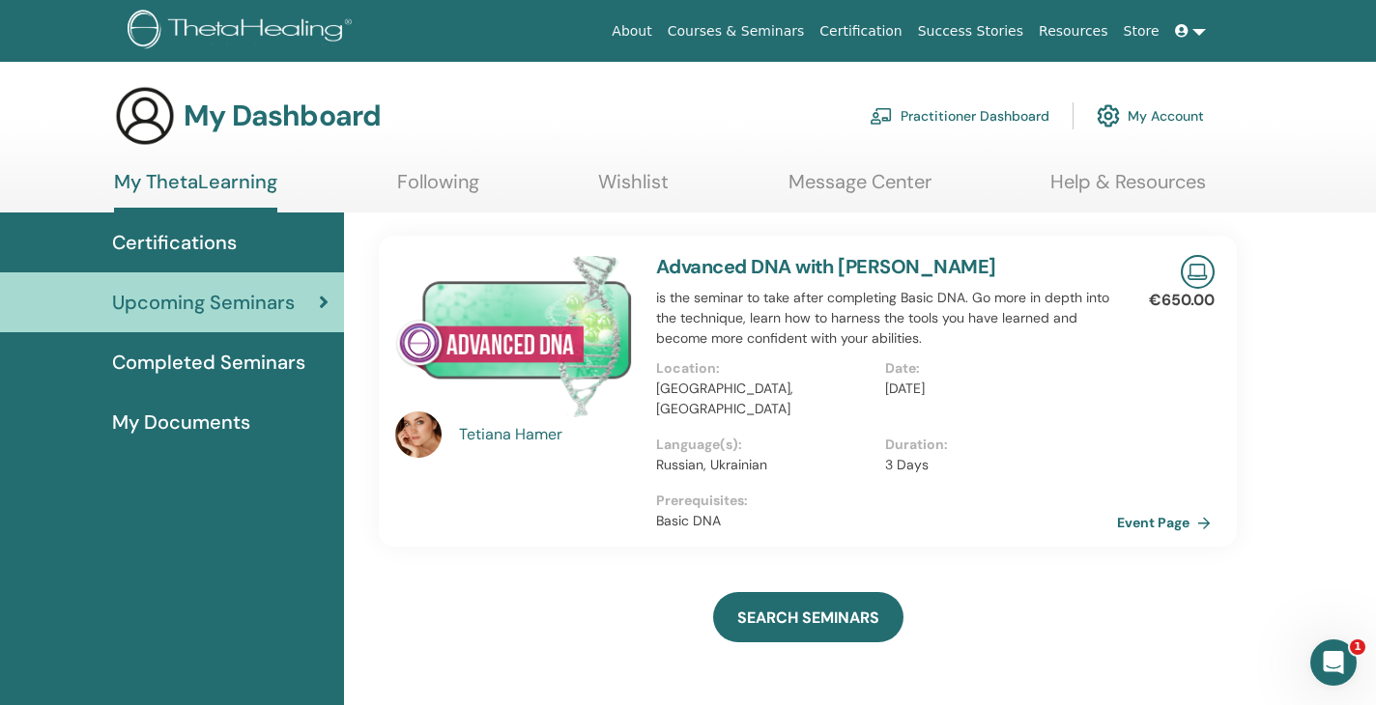
click at [1167, 508] on link "Event Page" at bounding box center [1167, 522] width 101 height 29
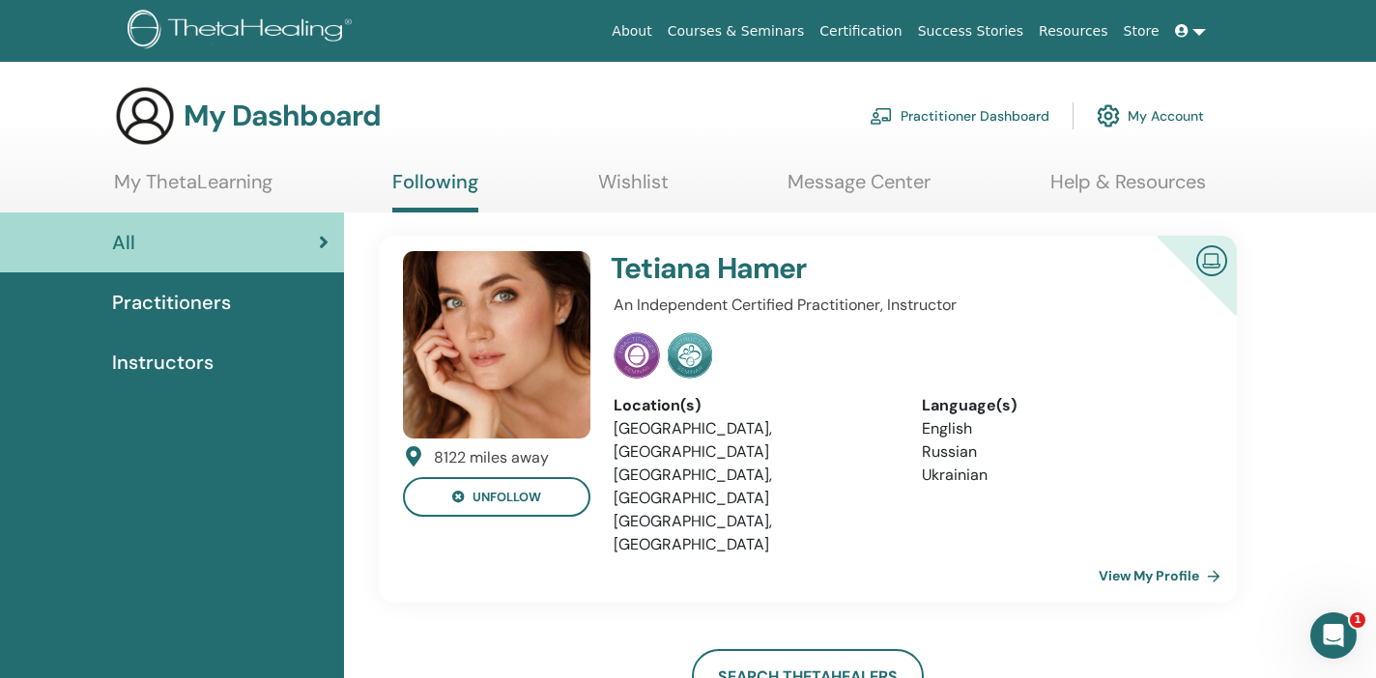
click at [1196, 27] on link at bounding box center [1190, 32] width 46 height 36
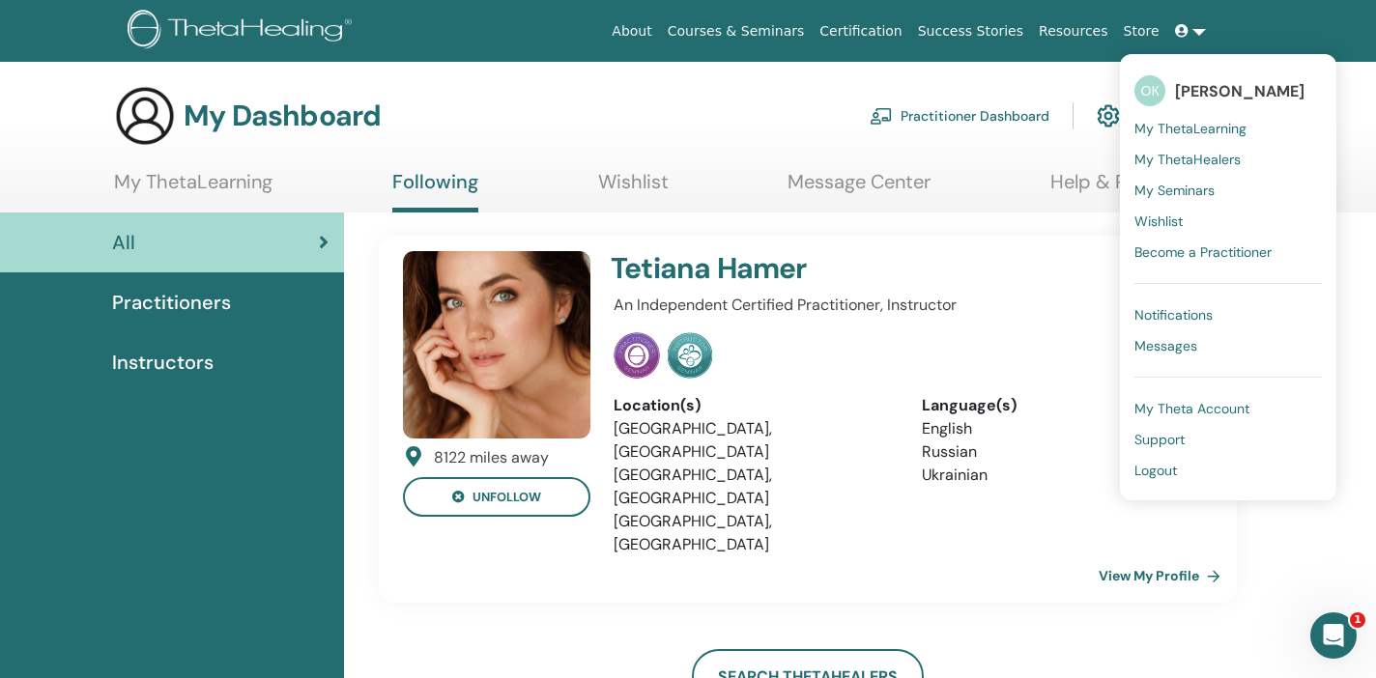
click at [1184, 196] on span "My Seminars" at bounding box center [1174, 190] width 80 height 17
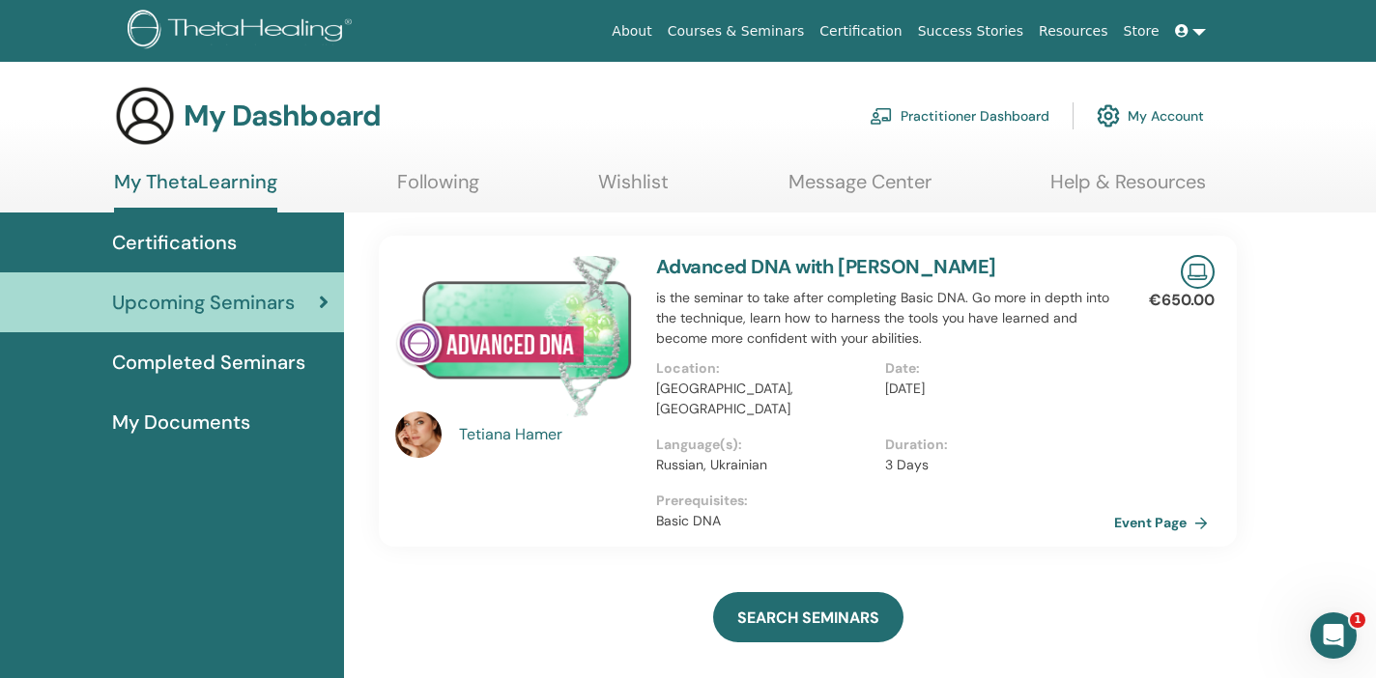
click at [254, 362] on span "Completed Seminars" at bounding box center [208, 362] width 193 height 29
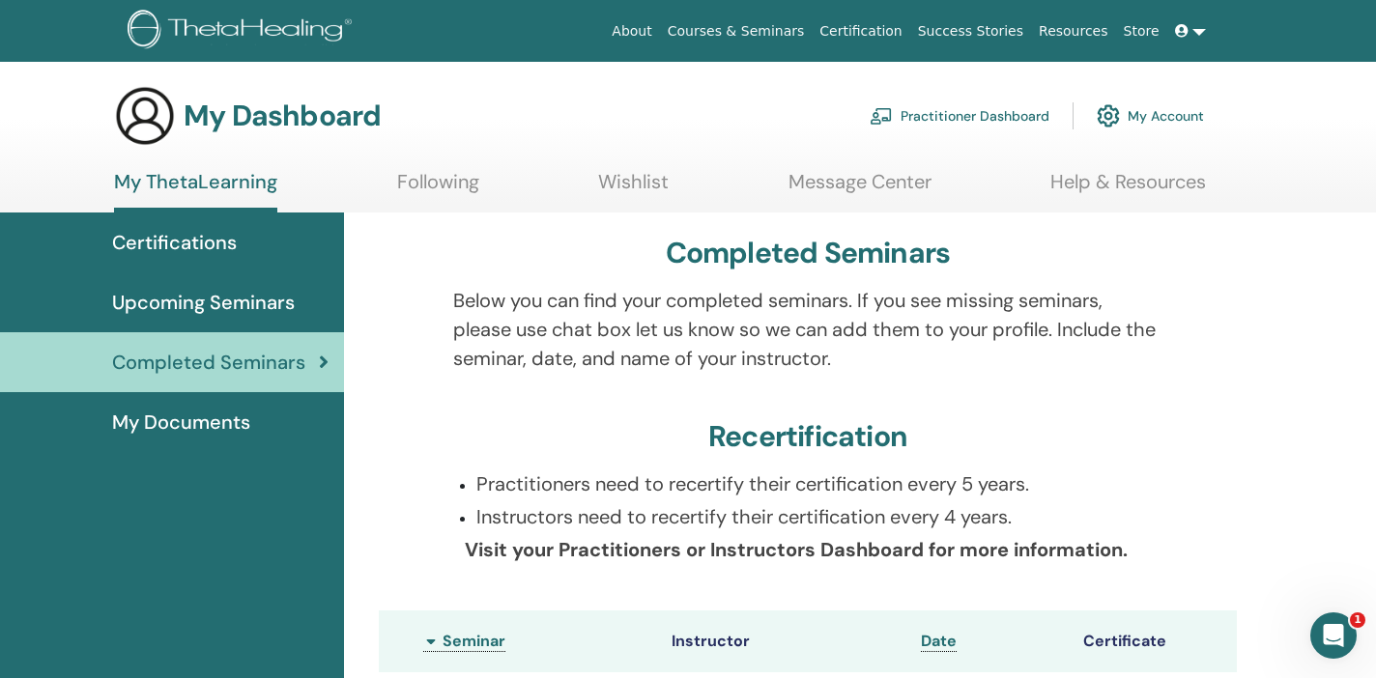
click at [167, 416] on span "My Documents" at bounding box center [181, 422] width 138 height 29
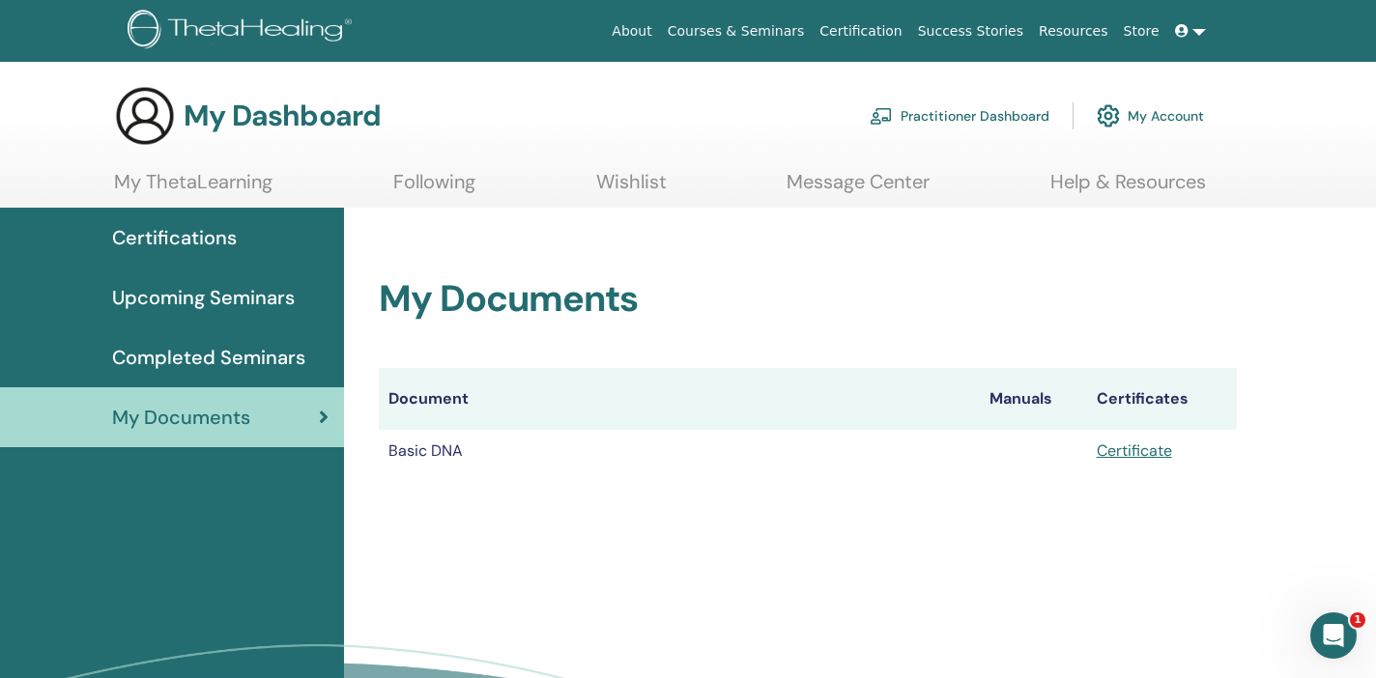
click at [197, 231] on span "Certifications" at bounding box center [174, 237] width 125 height 29
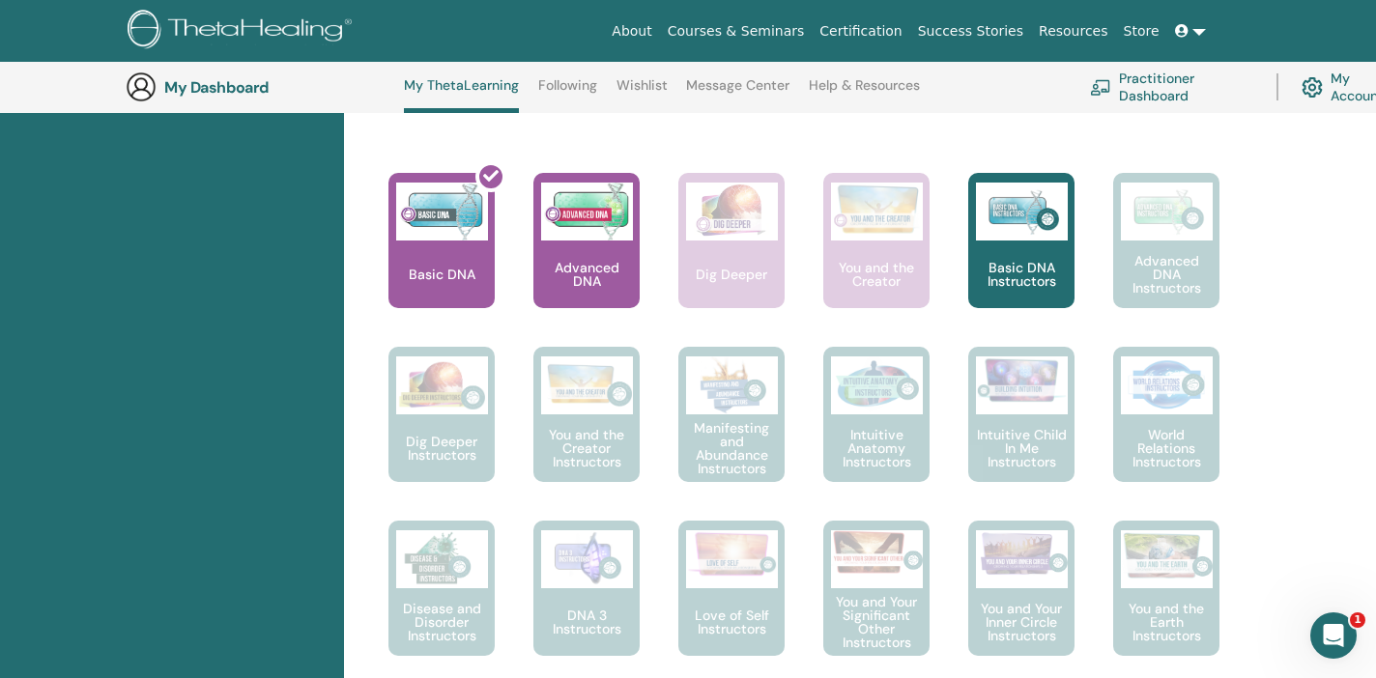
scroll to position [793, 0]
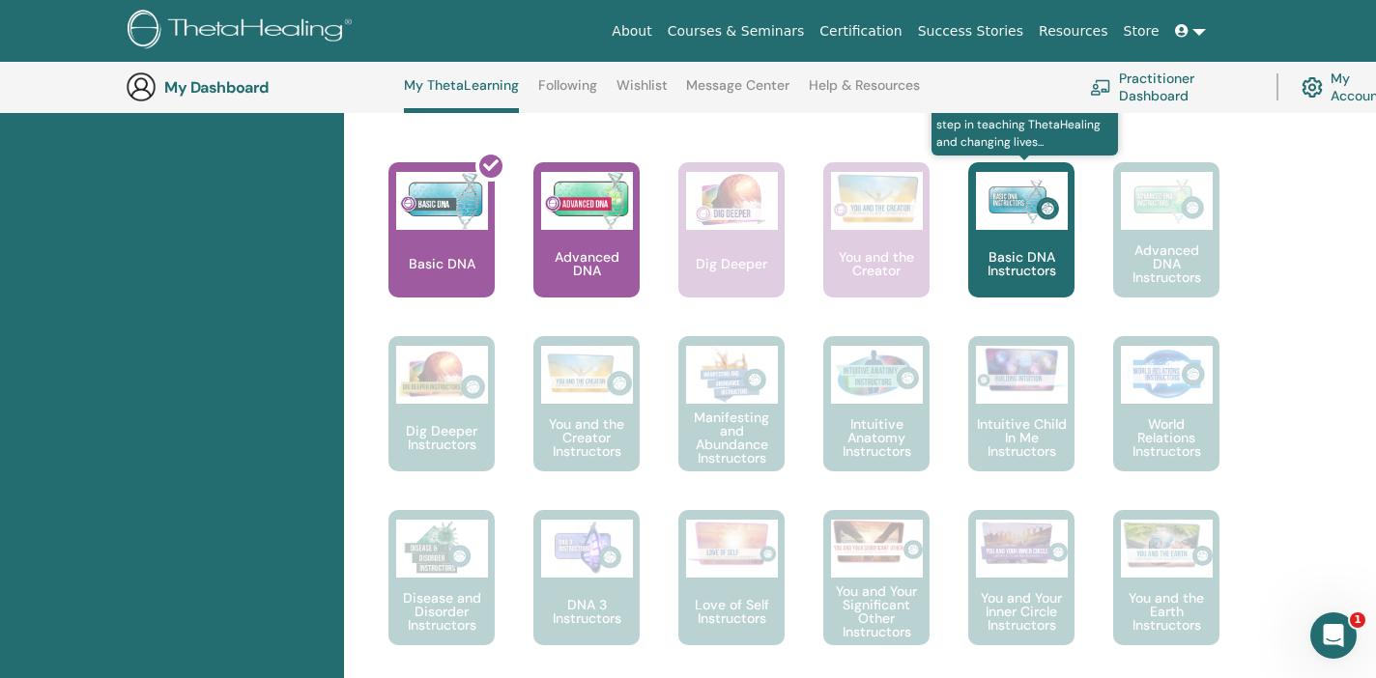
click at [1013, 222] on img at bounding box center [1022, 201] width 92 height 58
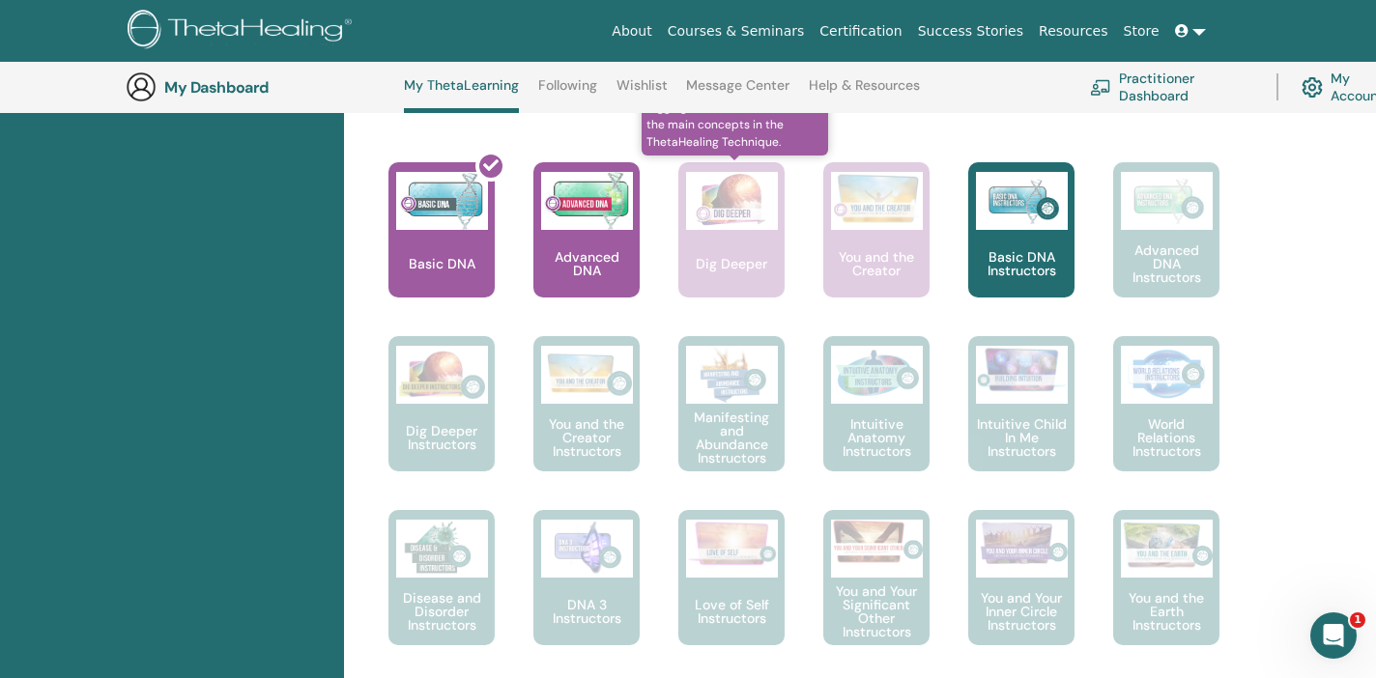
click at [730, 214] on img at bounding box center [732, 201] width 92 height 58
click at [1198, 37] on link at bounding box center [1190, 32] width 46 height 36
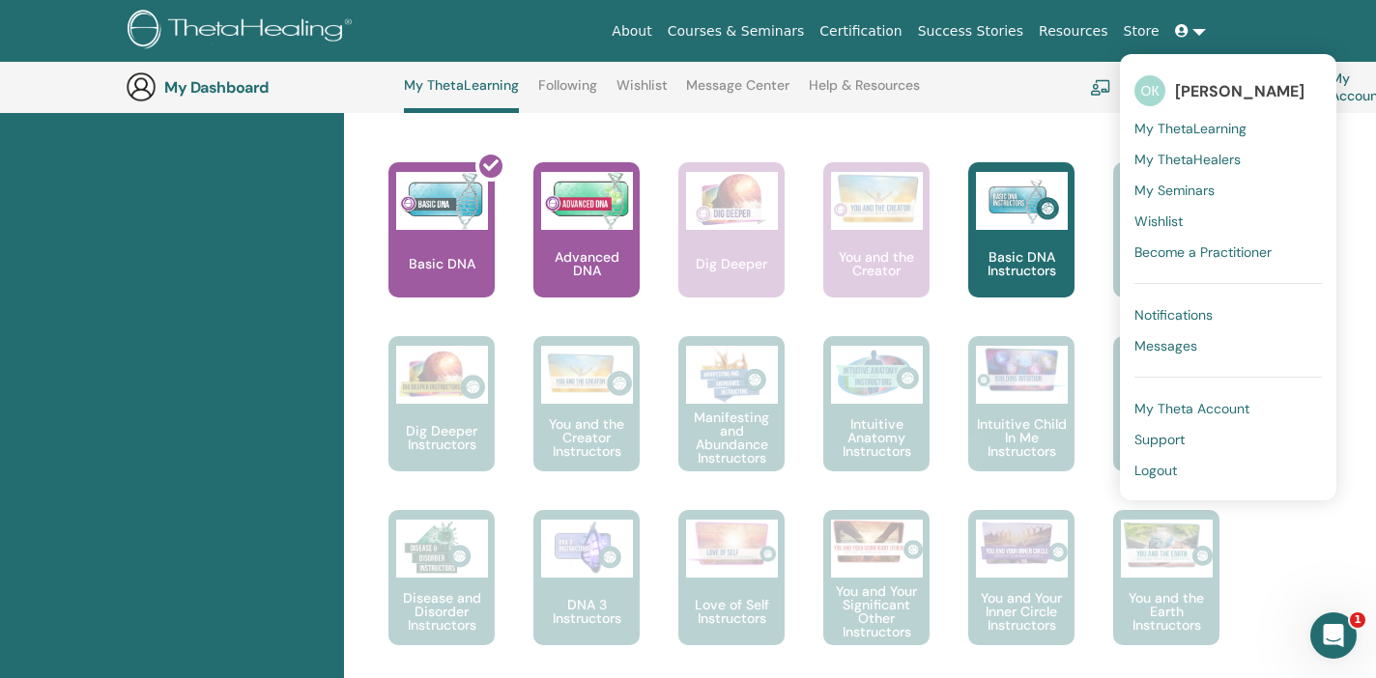
click at [1212, 127] on span "My ThetaLearning" at bounding box center [1190, 128] width 112 height 17
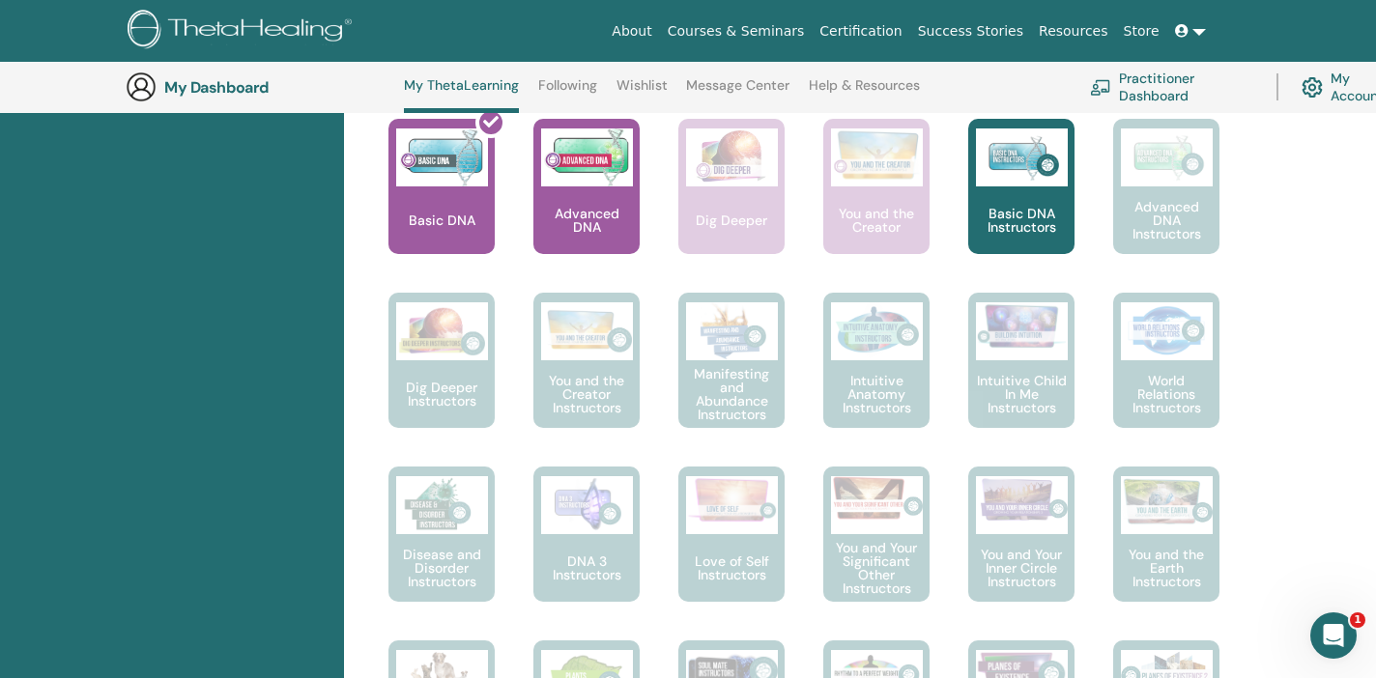
scroll to position [838, 0]
click at [1200, 31] on link at bounding box center [1190, 32] width 46 height 36
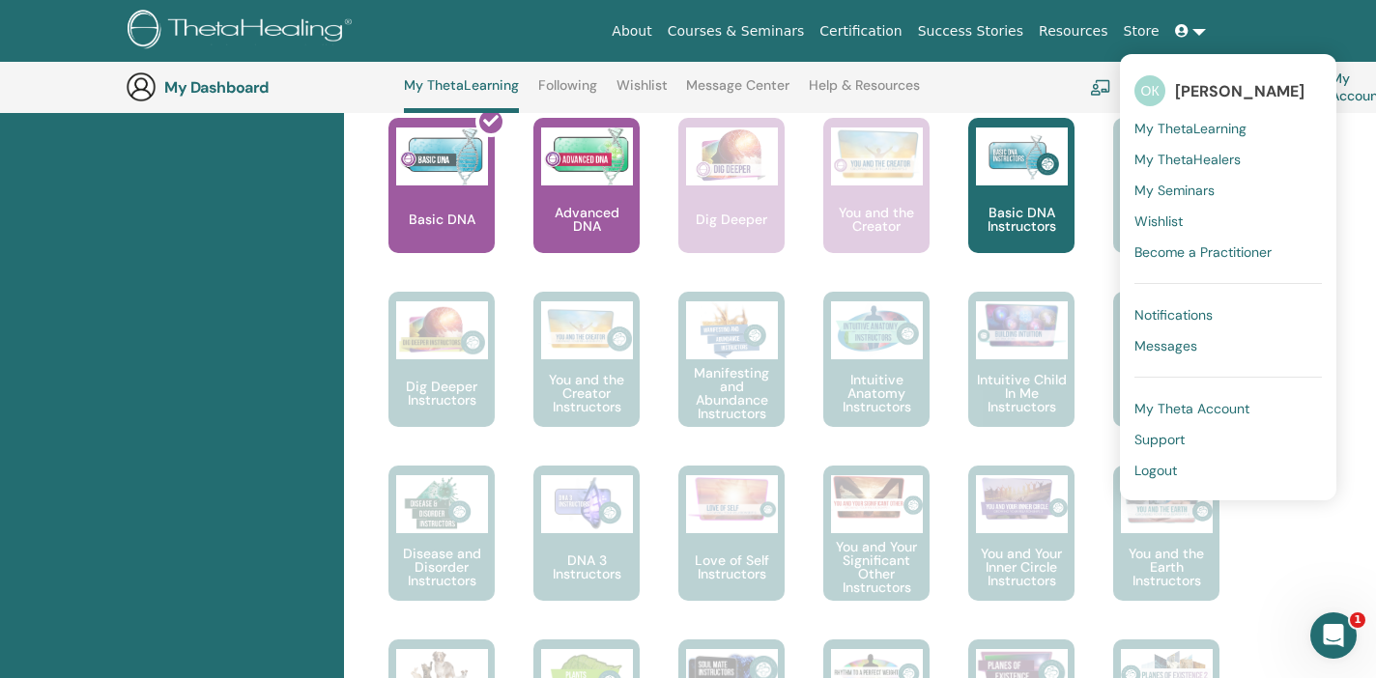
click at [1192, 201] on link "My Seminars" at bounding box center [1227, 190] width 187 height 31
